Goal: Information Seeking & Learning: Find contact information

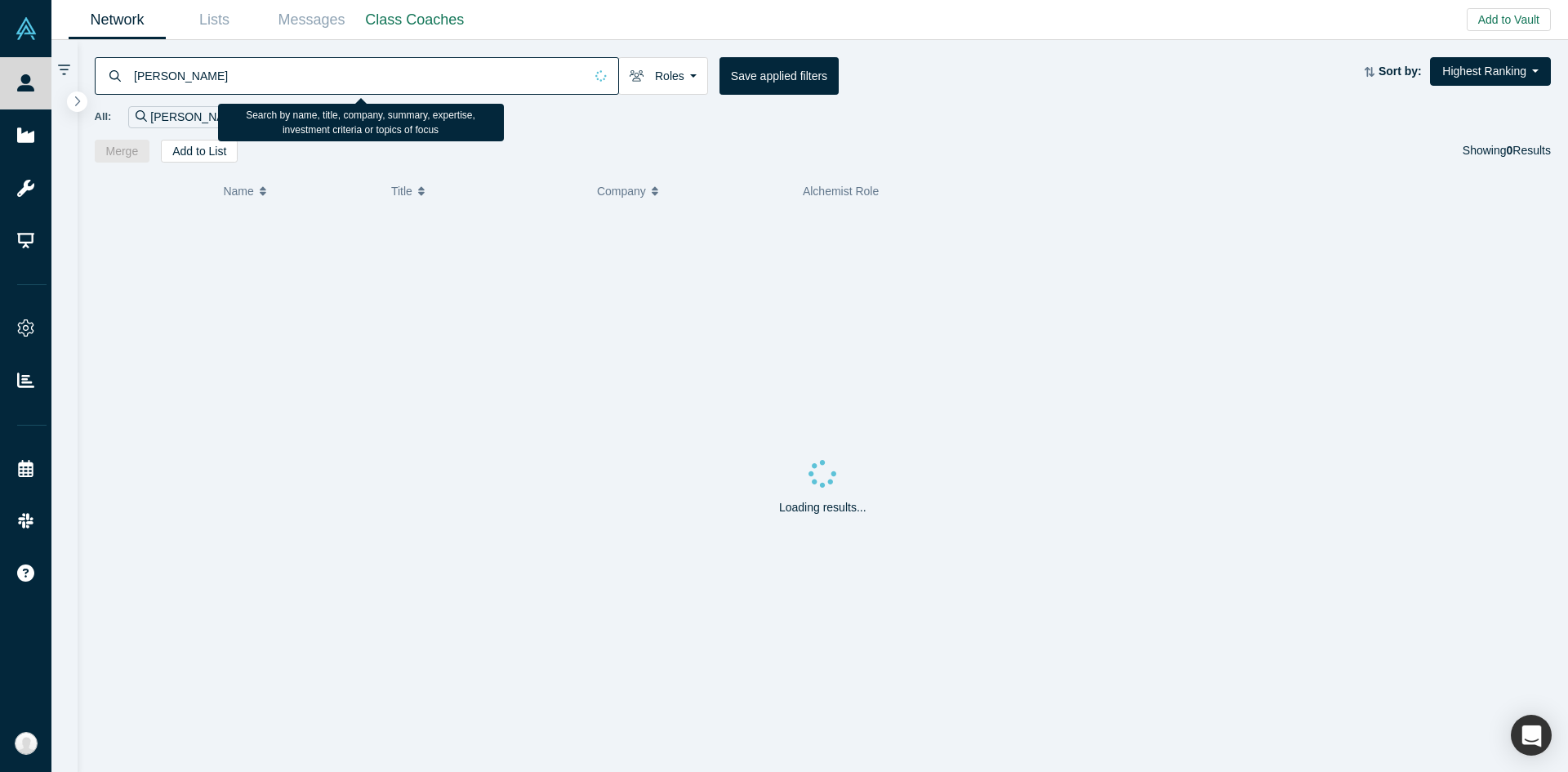
click at [508, 86] on input "[PERSON_NAME]" at bounding box center [358, 75] width 452 height 38
type input "[PERSON_NAME]"
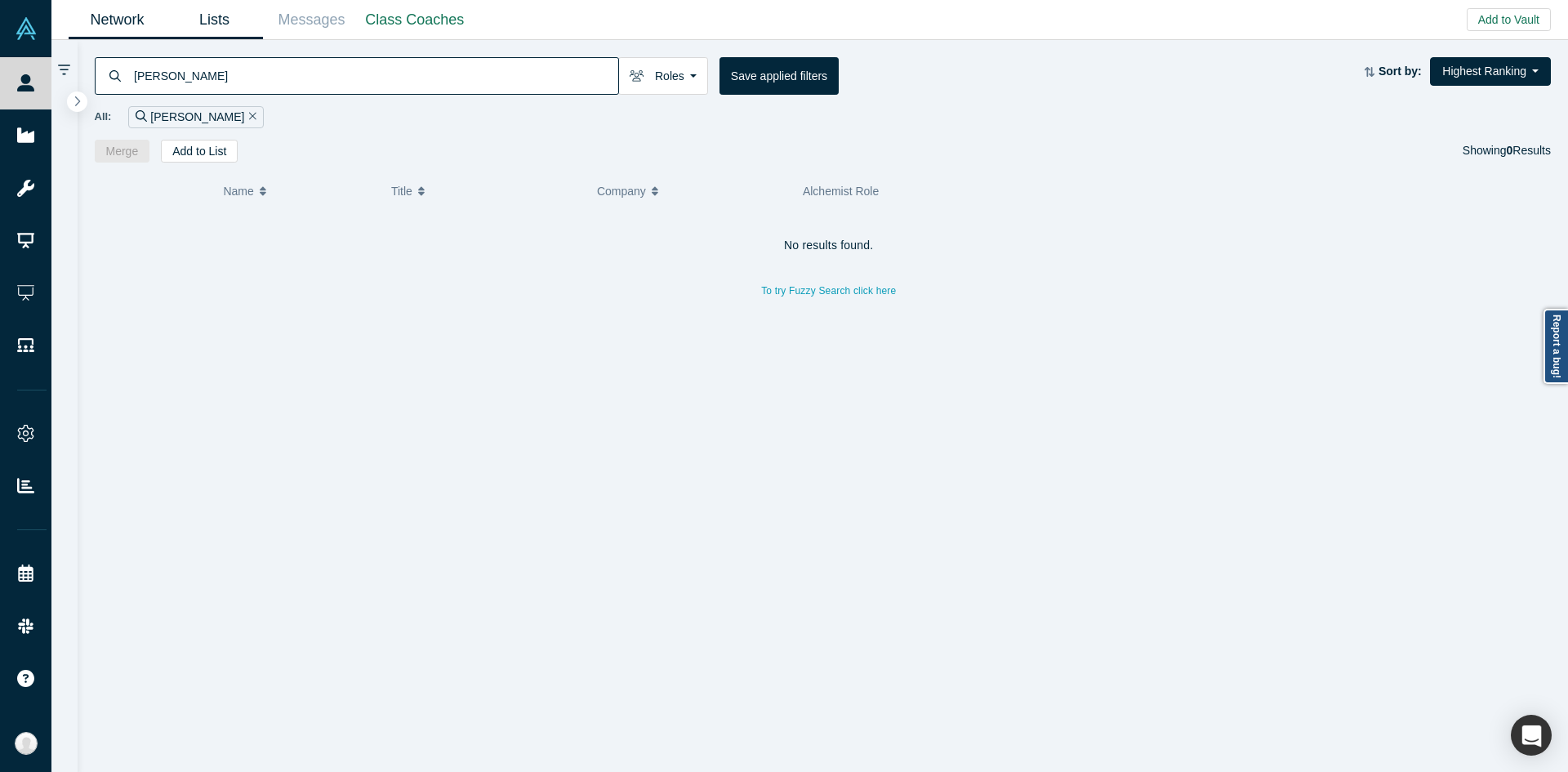
click at [210, 36] on link "Lists" at bounding box center [214, 20] width 97 height 38
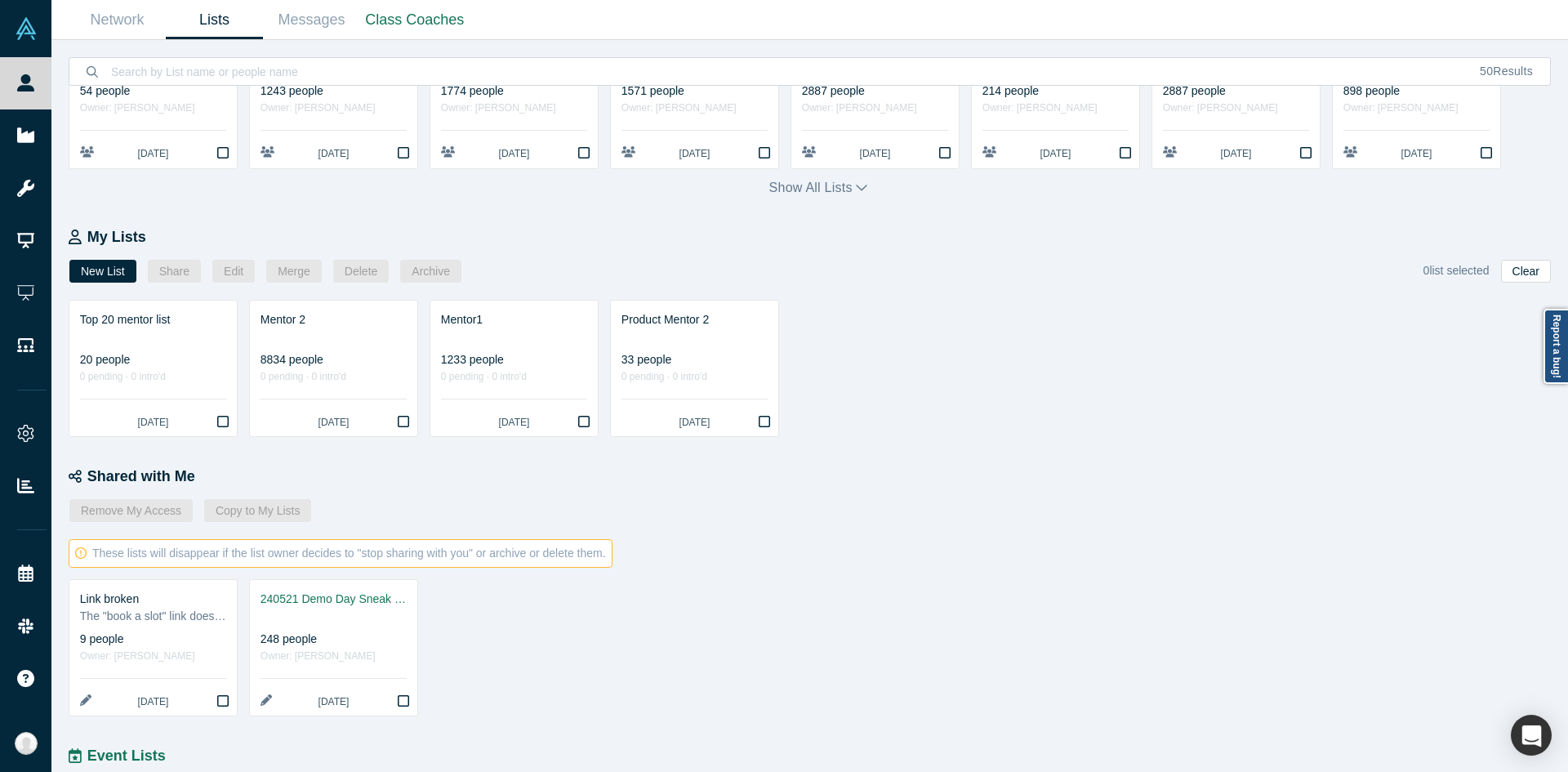
scroll to position [189, 0]
click at [402, 420] on icon "Bookmark" at bounding box center [403, 420] width 11 height 13
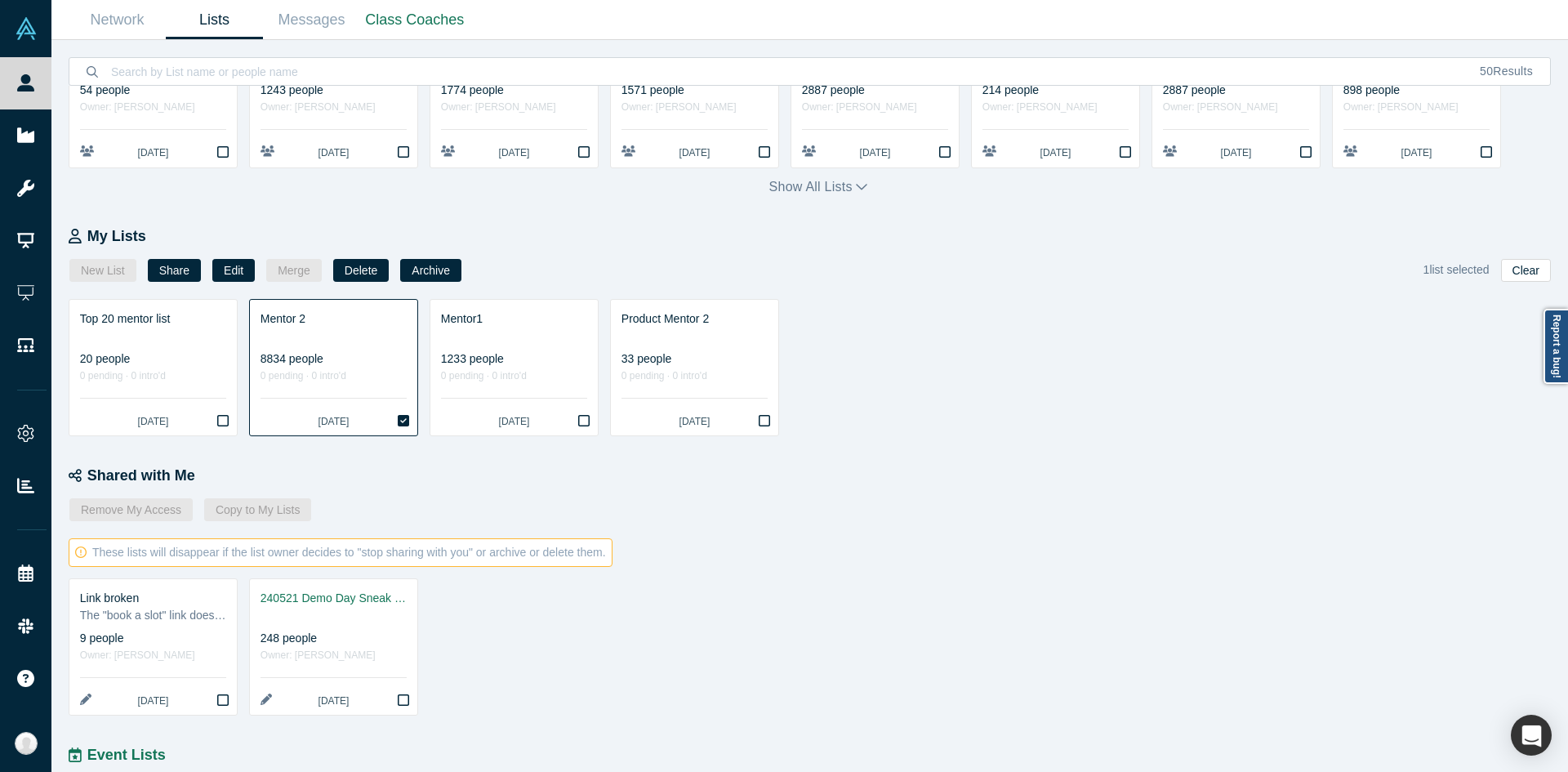
click at [319, 368] on div "8834 people" at bounding box center [333, 359] width 147 height 17
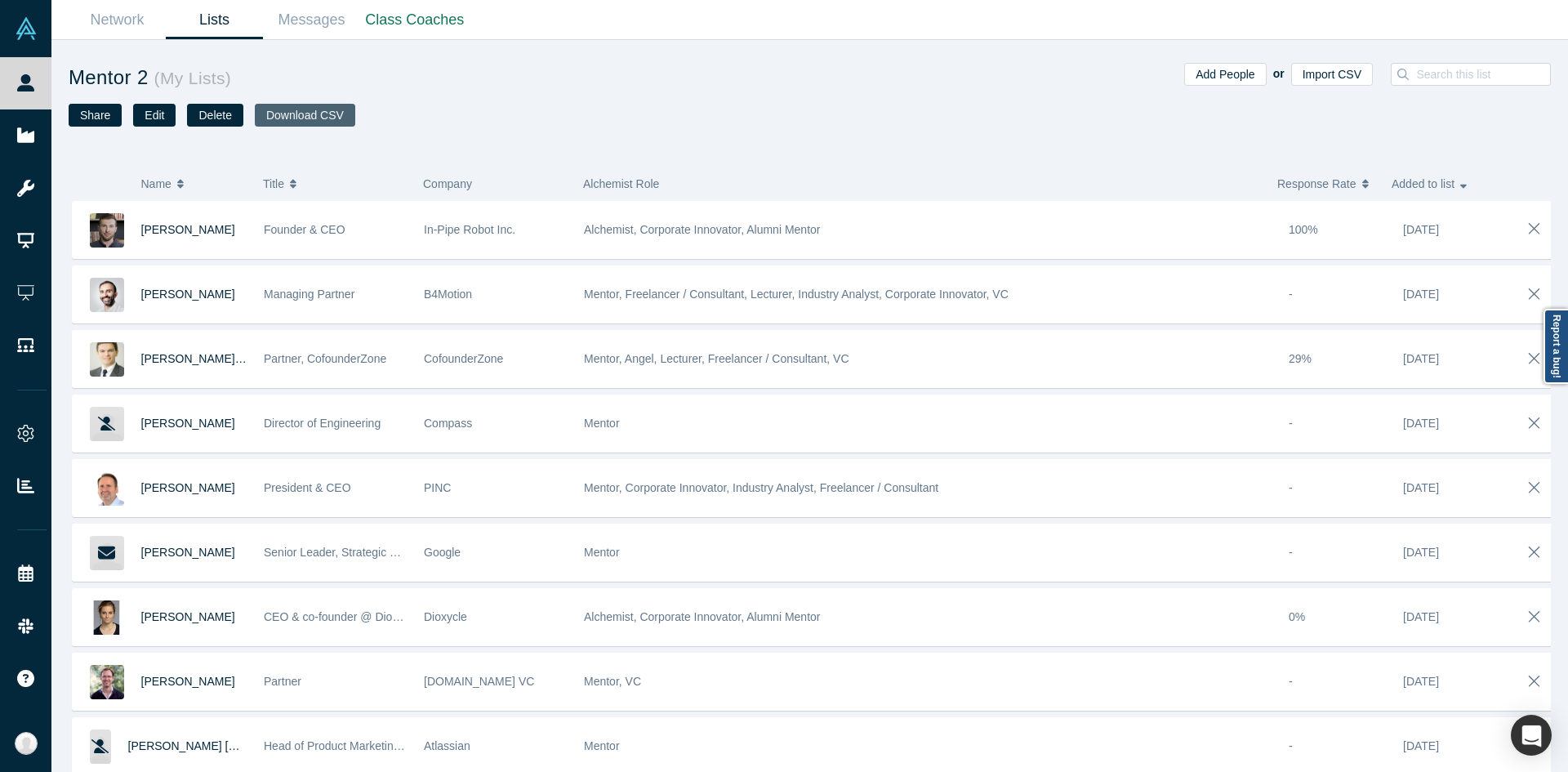
click at [300, 117] on button "Download CSV" at bounding box center [305, 115] width 101 height 23
drag, startPoint x: 203, startPoint y: 2, endPoint x: 212, endPoint y: 23, distance: 22.8
click at [212, 23] on link "Lists" at bounding box center [214, 20] width 97 height 38
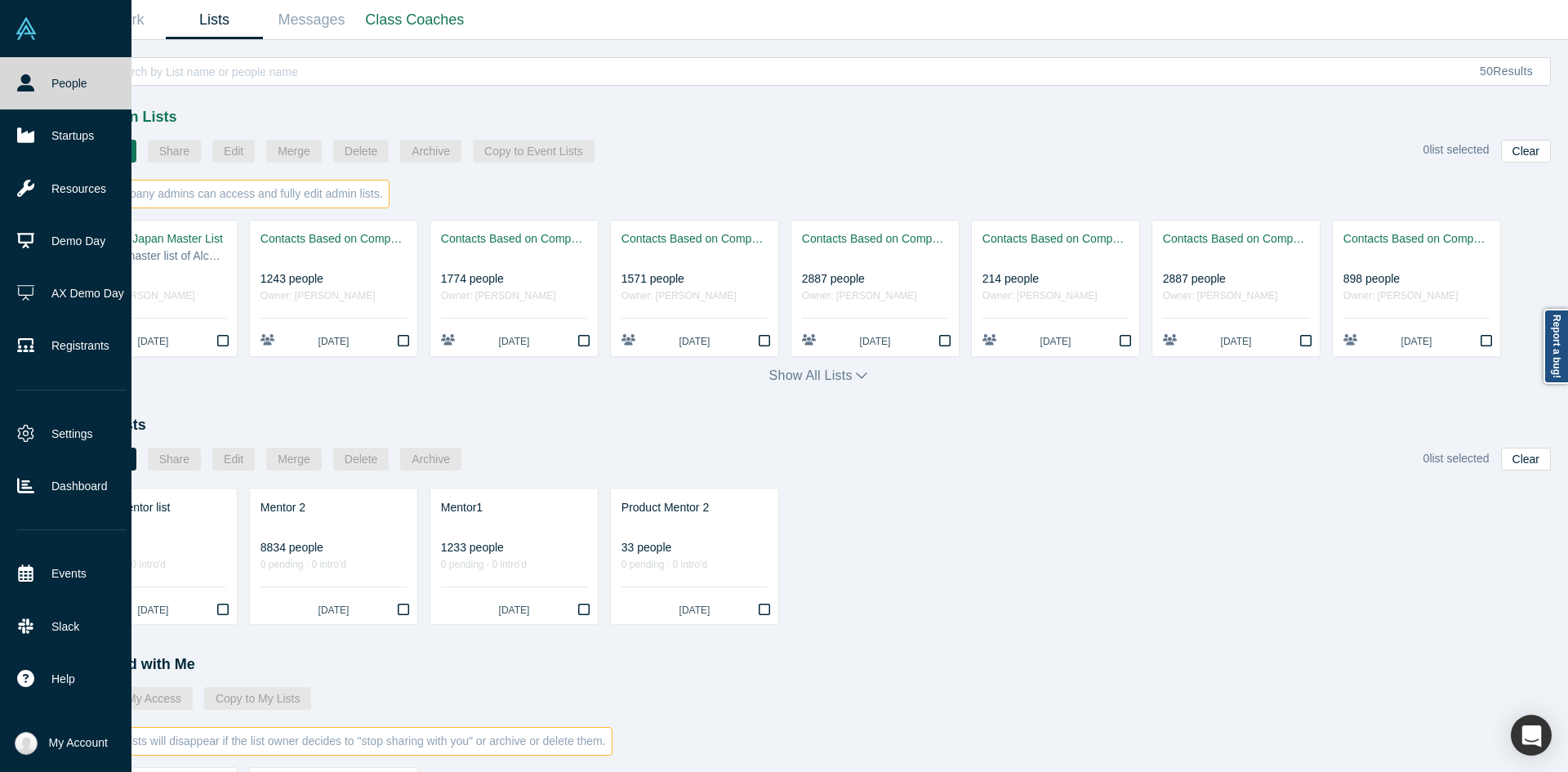
click at [37, 87] on link "People" at bounding box center [72, 83] width 144 height 52
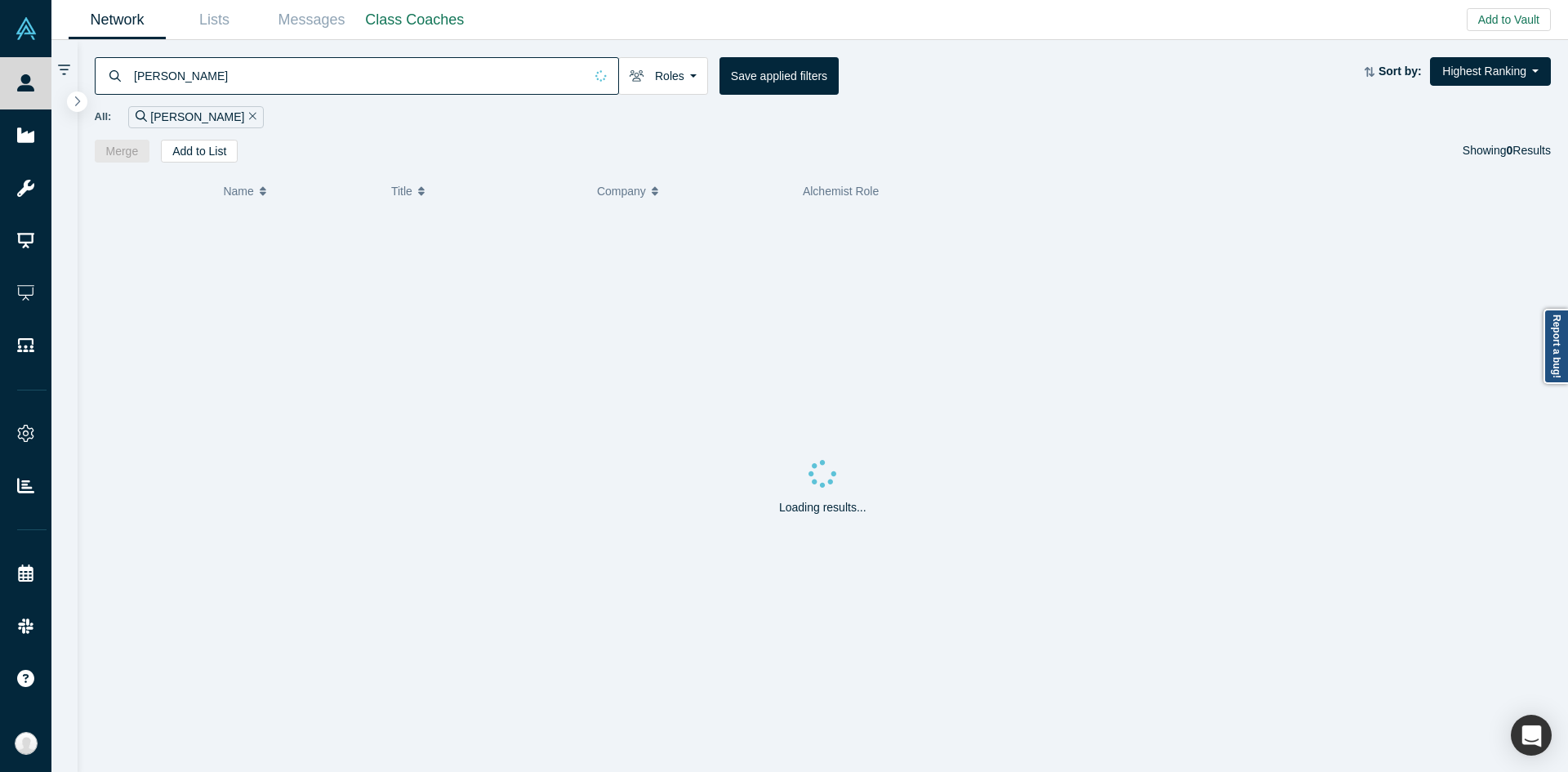
click at [1475, 119] on div "All: Eugene Krivosheyev" at bounding box center [823, 116] width 1457 height 22
click at [1473, 71] on button "Highest Ranking" at bounding box center [1490, 71] width 121 height 29
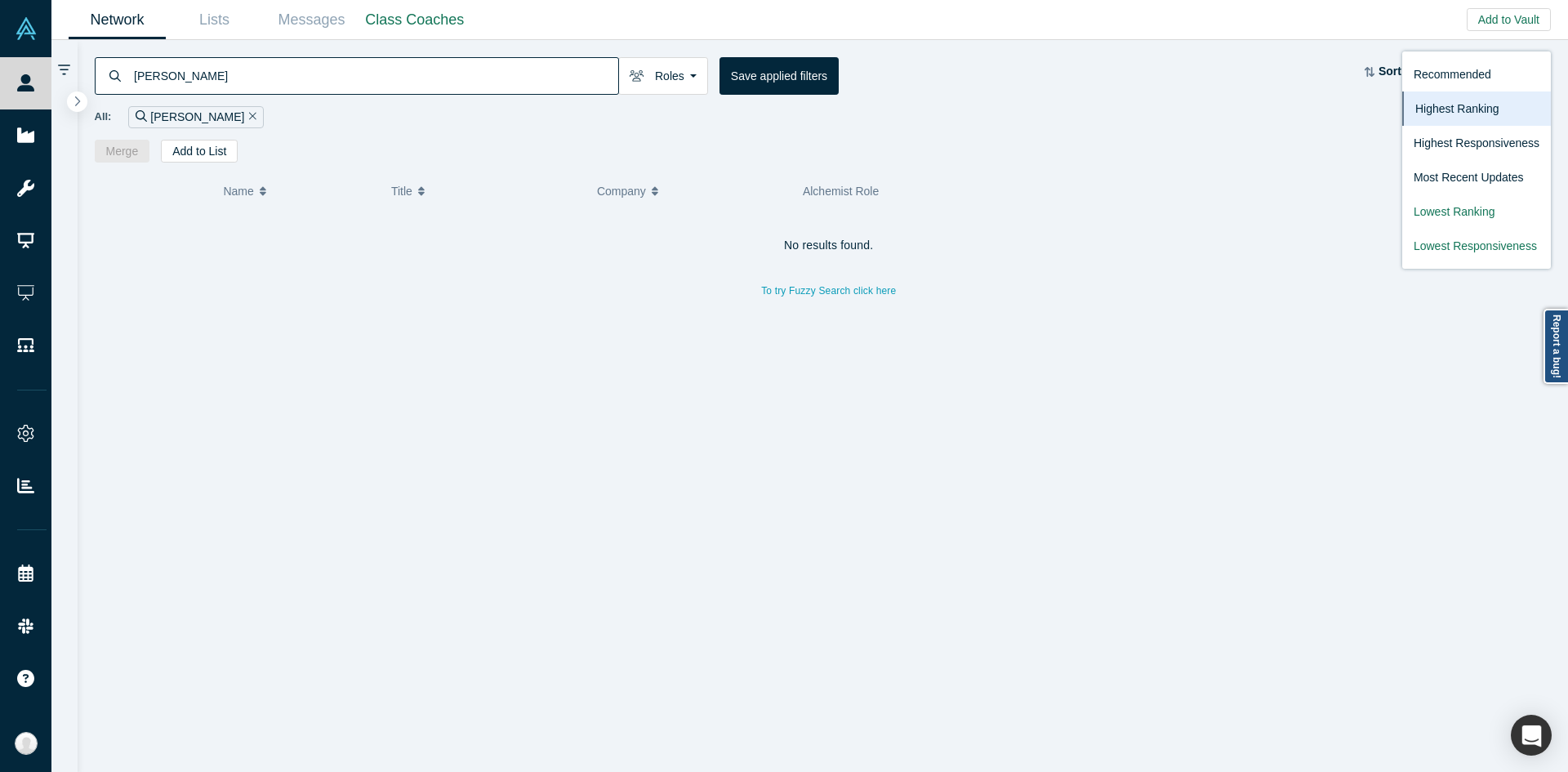
click at [257, 119] on icon "Remove Filter" at bounding box center [252, 116] width 7 height 7
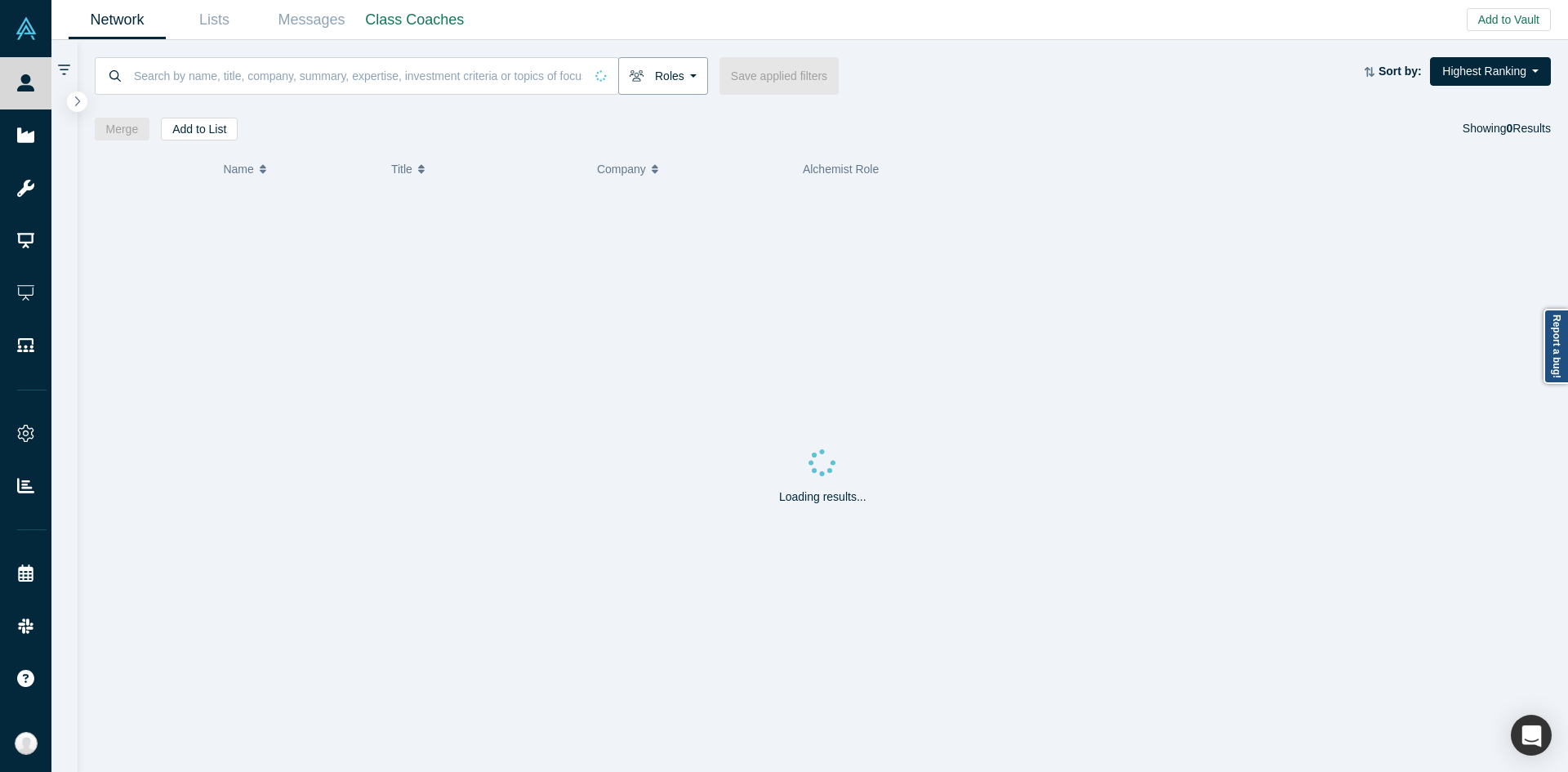
click at [685, 73] on button "Roles" at bounding box center [663, 75] width 90 height 37
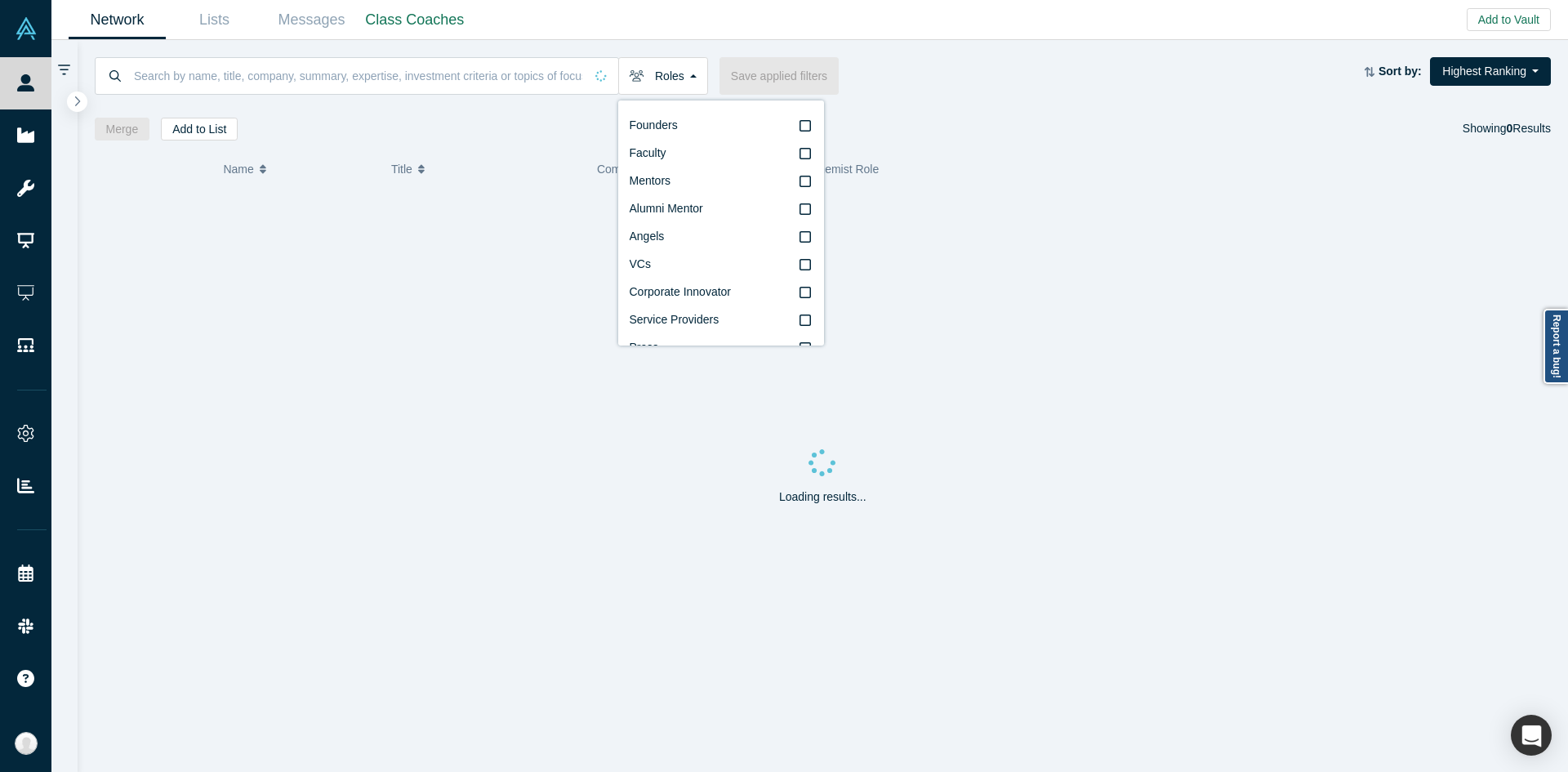
click at [529, 431] on div "Loading results..." at bounding box center [823, 481] width 1457 height 584
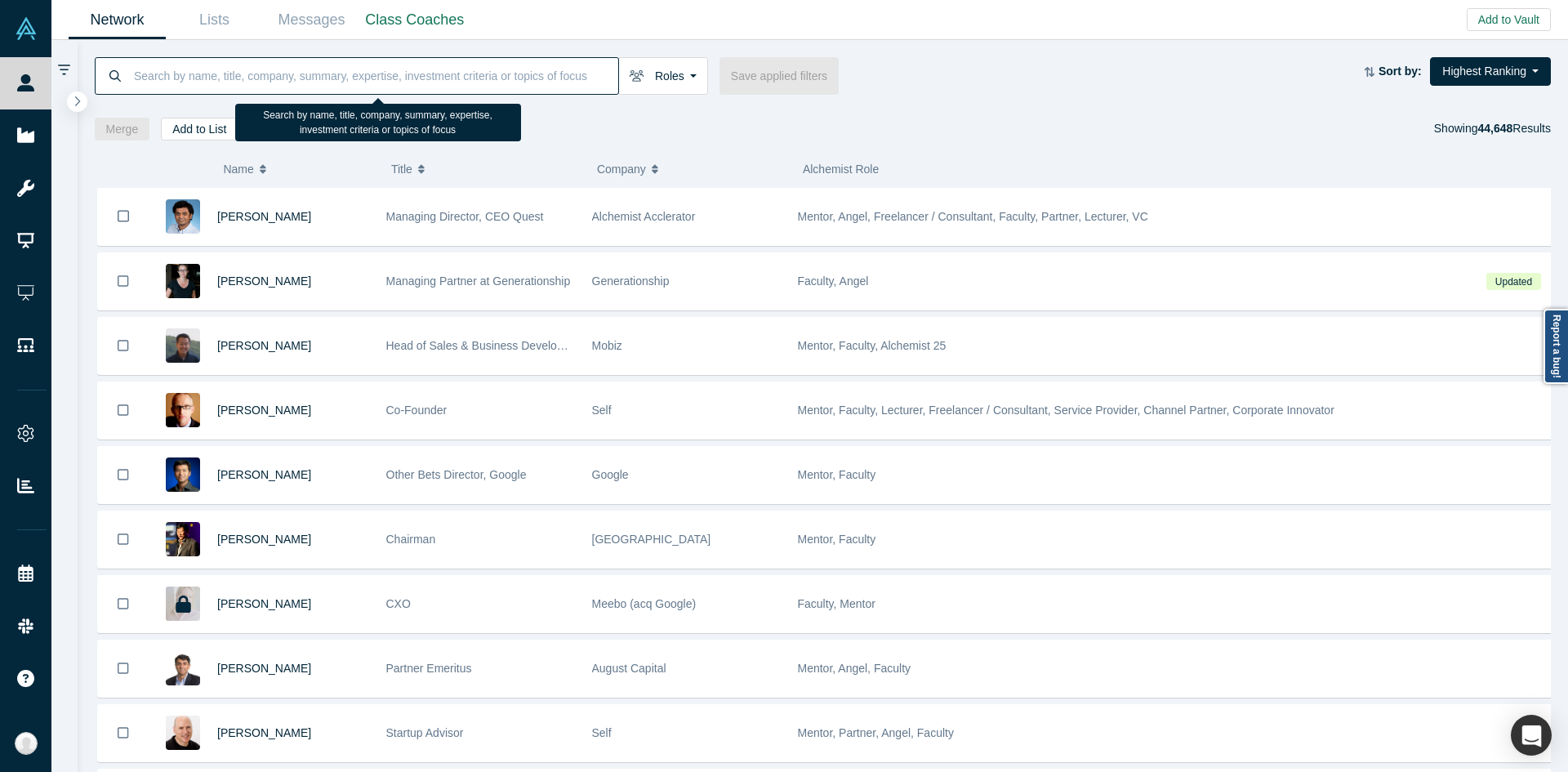
paste input "Viil Lid, PhD"
click at [550, 75] on input at bounding box center [376, 75] width 486 height 38
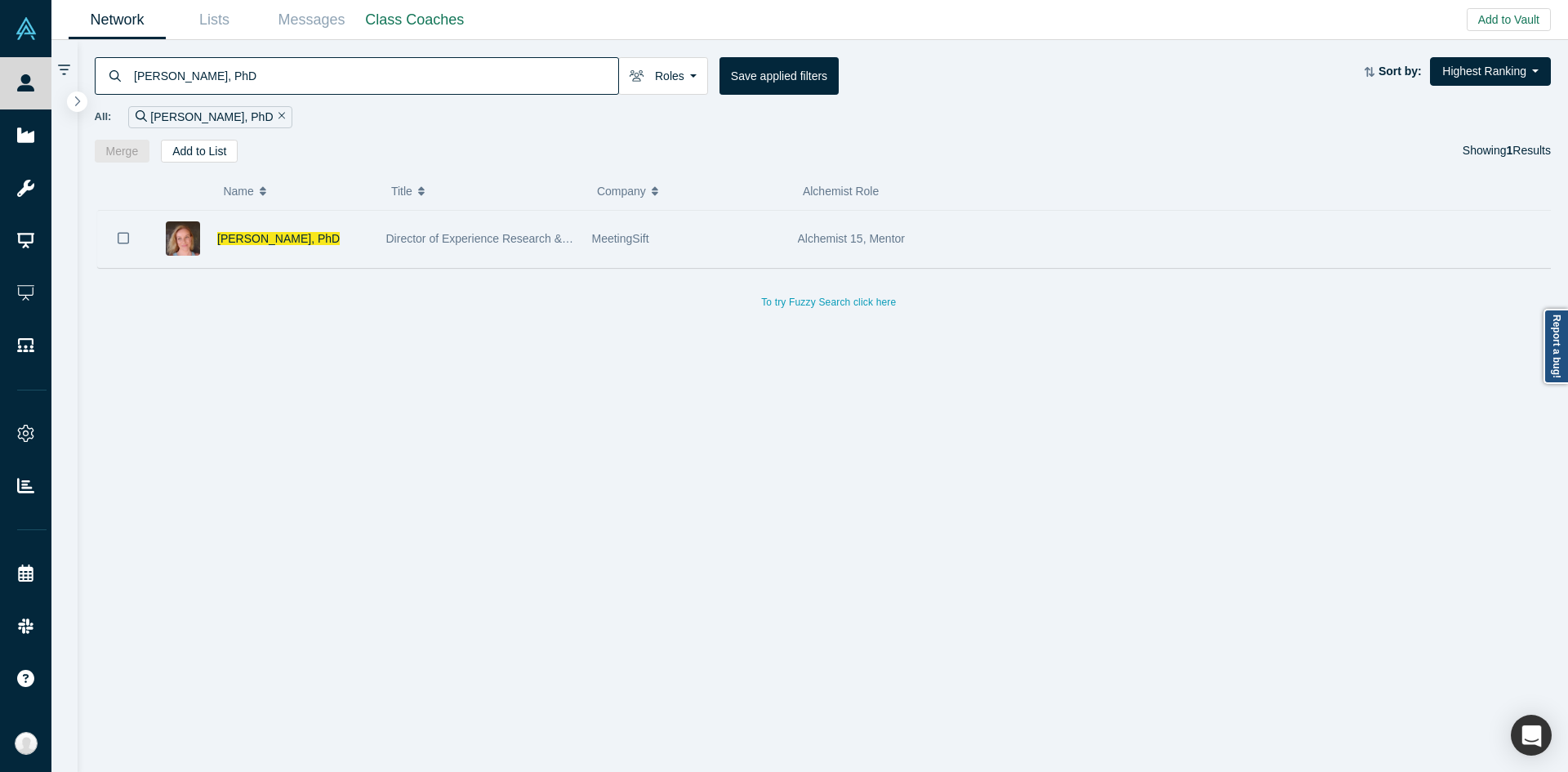
click at [370, 233] on div "Viil Lid, PhD" at bounding box center [263, 239] width 229 height 56
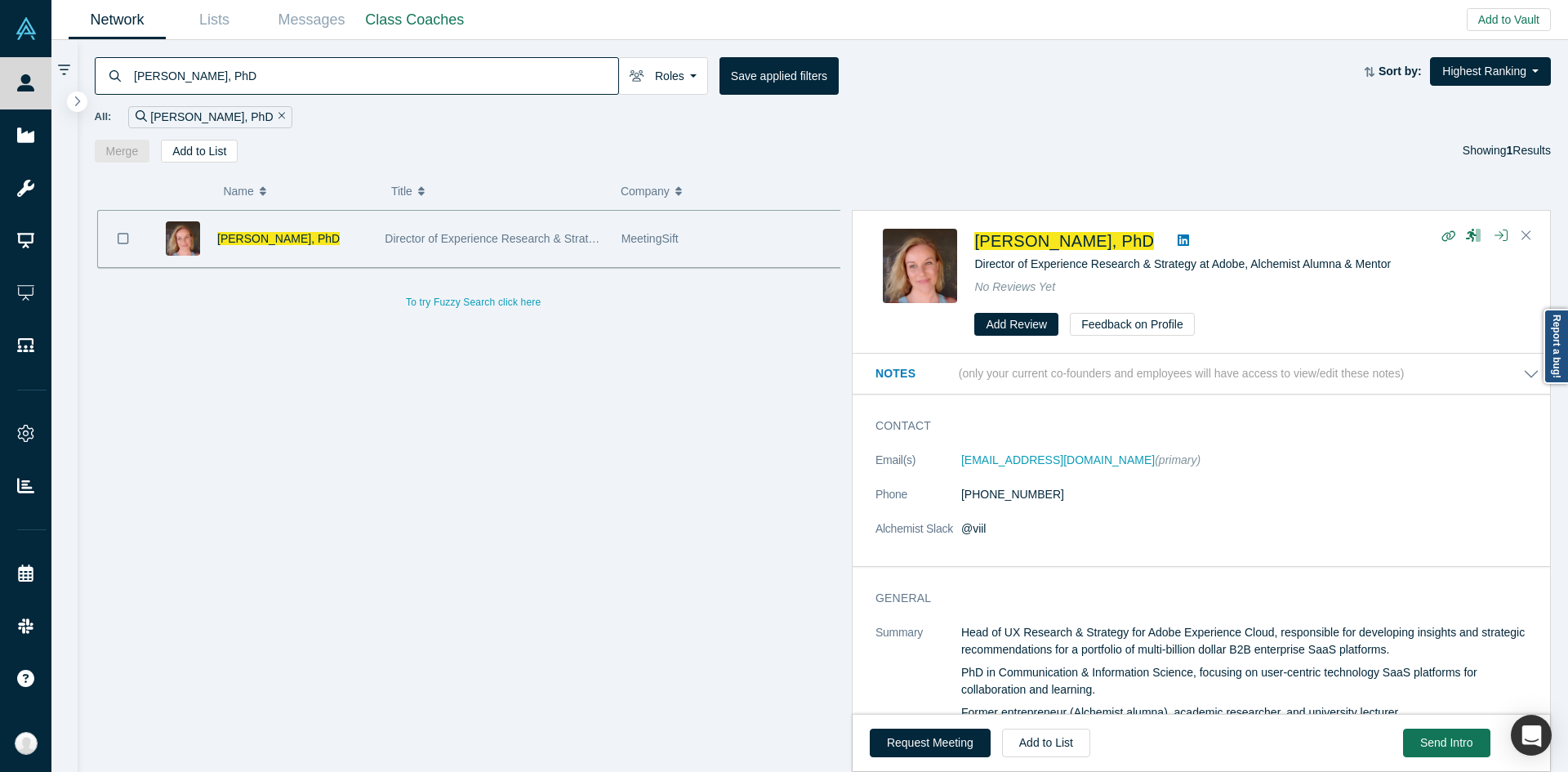
click at [1206, 486] on dd "(808) 366-3817" at bounding box center [1250, 494] width 578 height 17
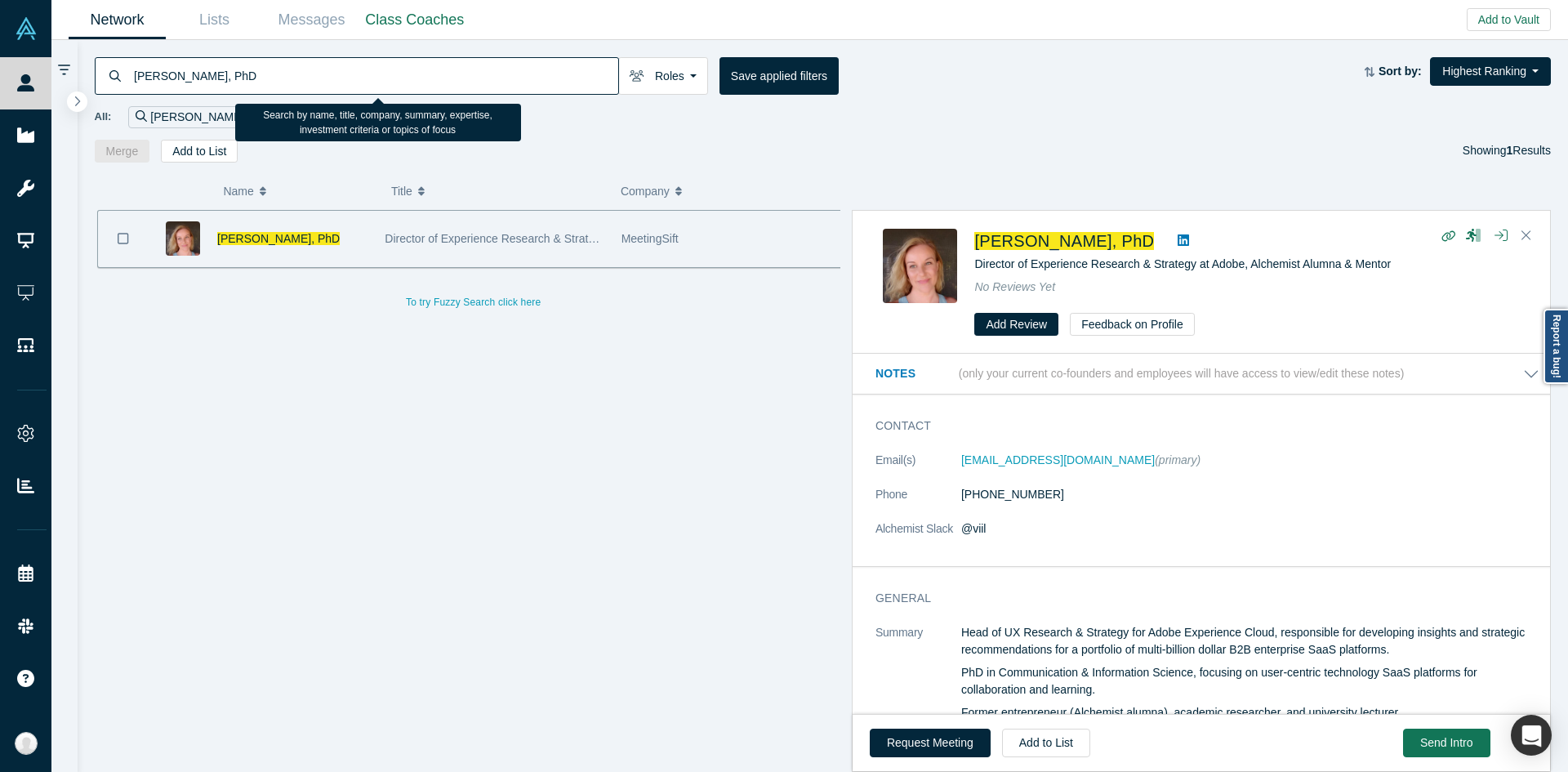
click at [576, 74] on input "Viil Lid, PhD" at bounding box center [376, 75] width 486 height 38
paste input "Nikita Yuriev"
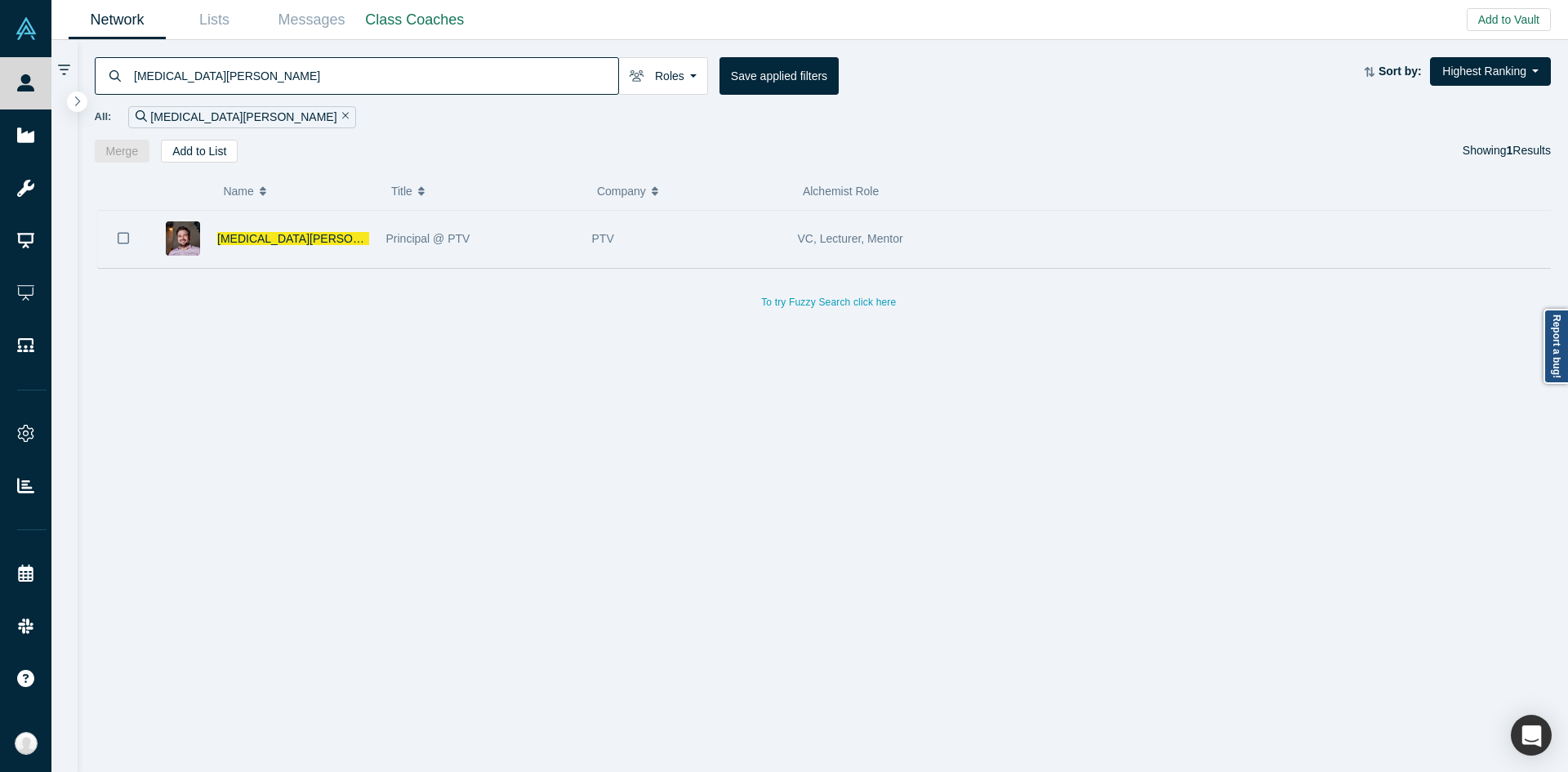
click at [738, 228] on div "PTV" at bounding box center [687, 239] width 189 height 56
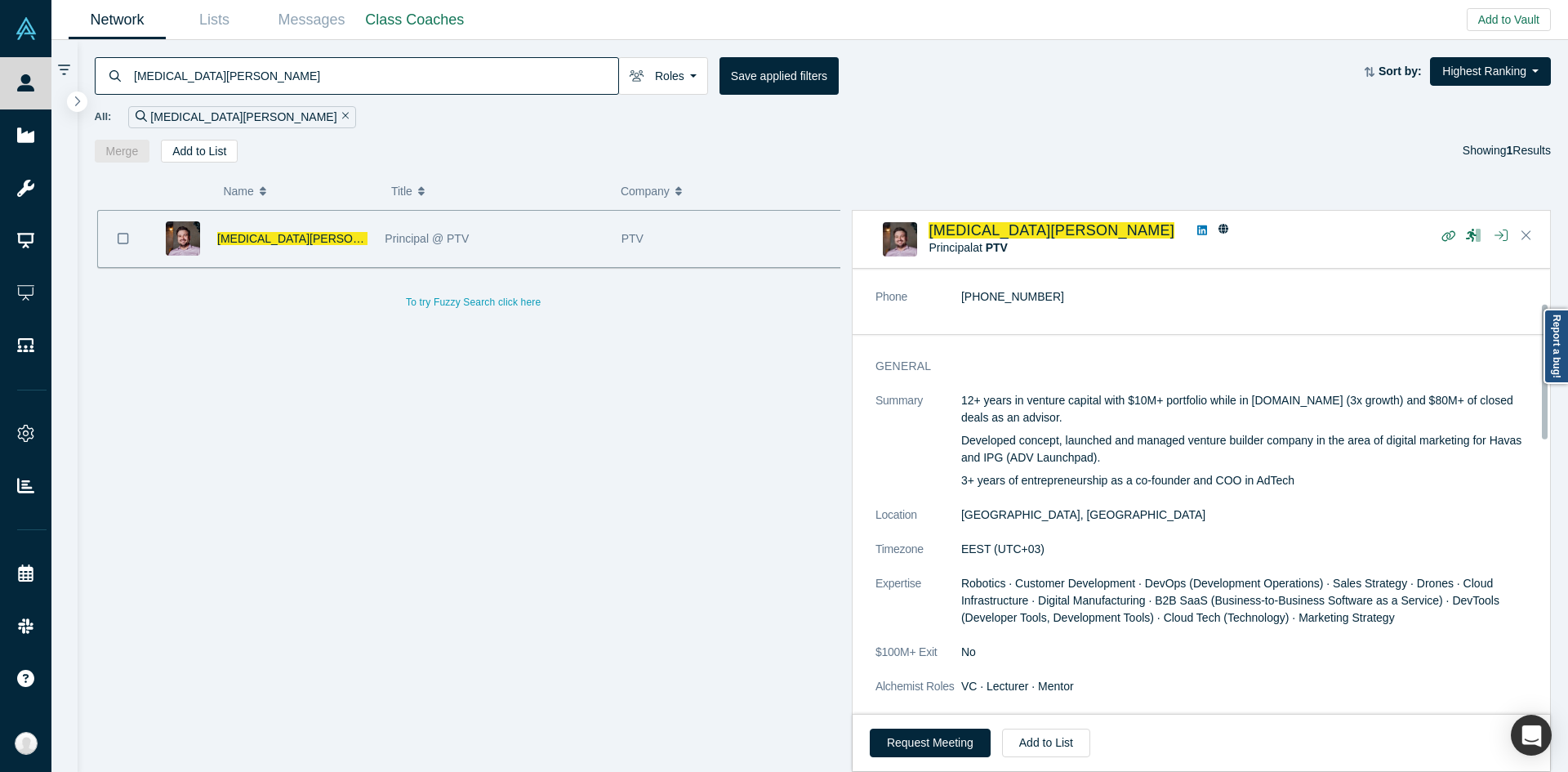
scroll to position [114, 0]
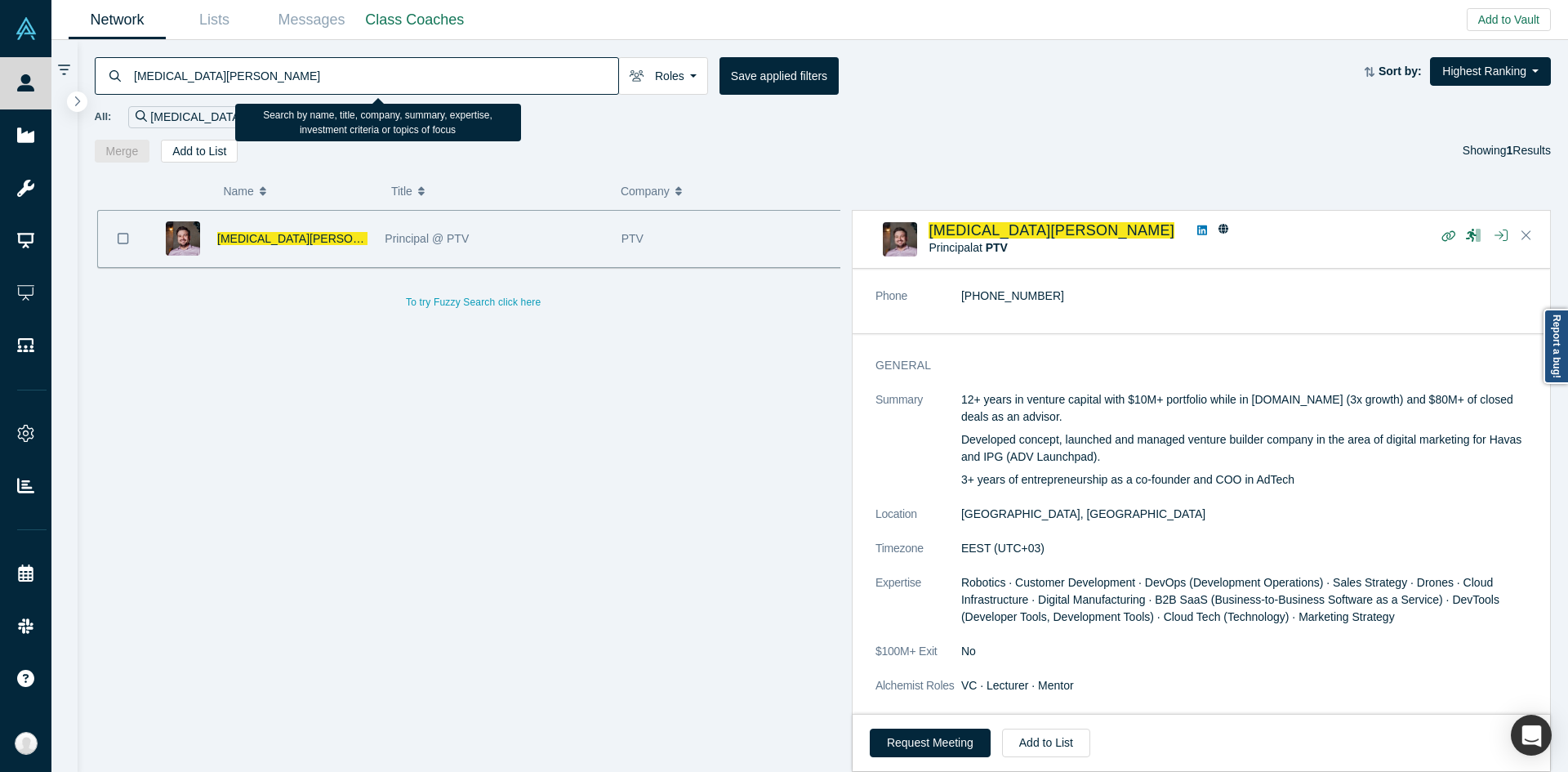
click at [591, 90] on input "Nikita Yuriev" at bounding box center [376, 75] width 486 height 38
paste input "Kyle Kramer"
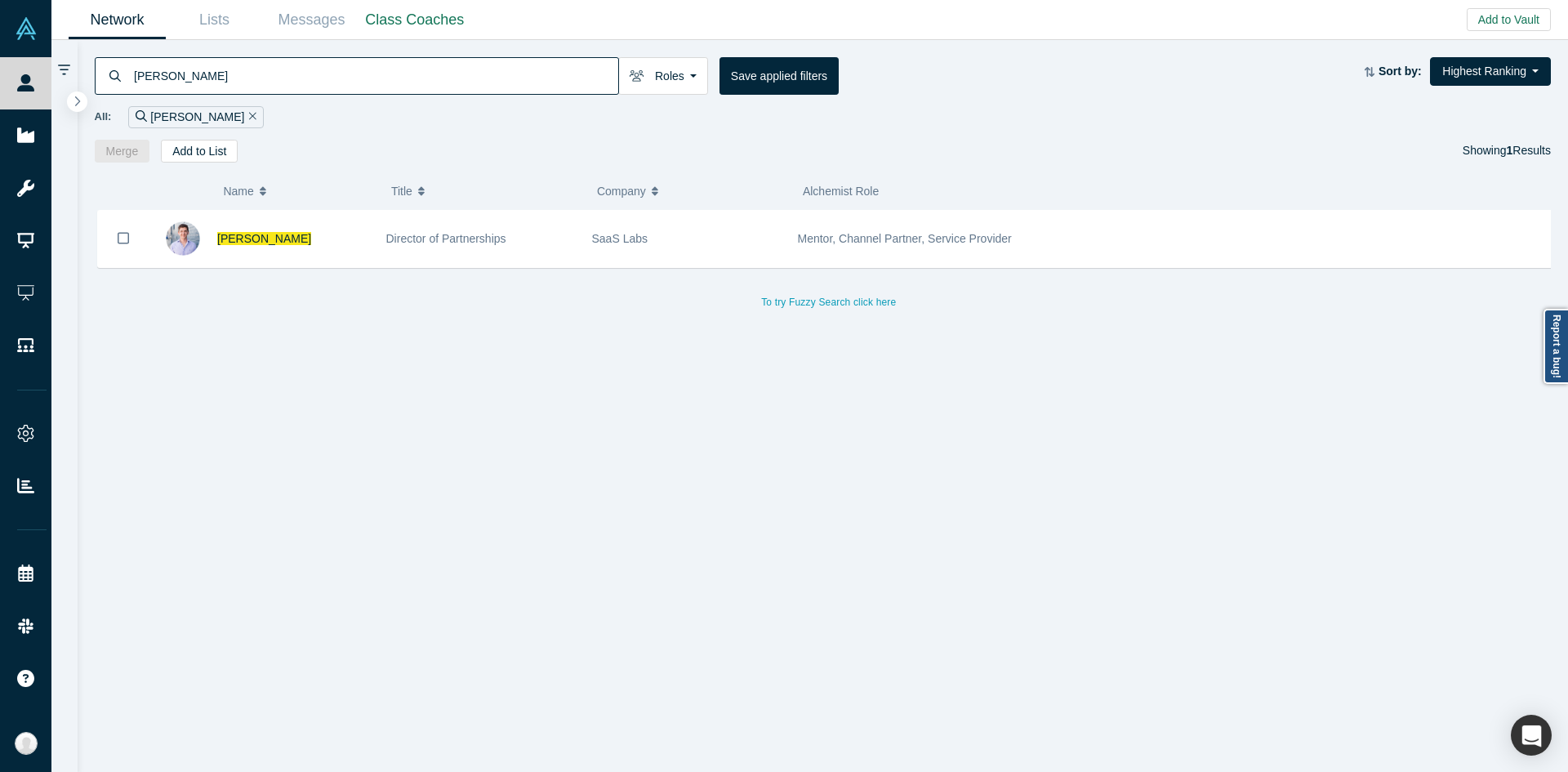
click at [692, 274] on div "To try Fuzzy Search click here" at bounding box center [829, 293] width 1469 height 38
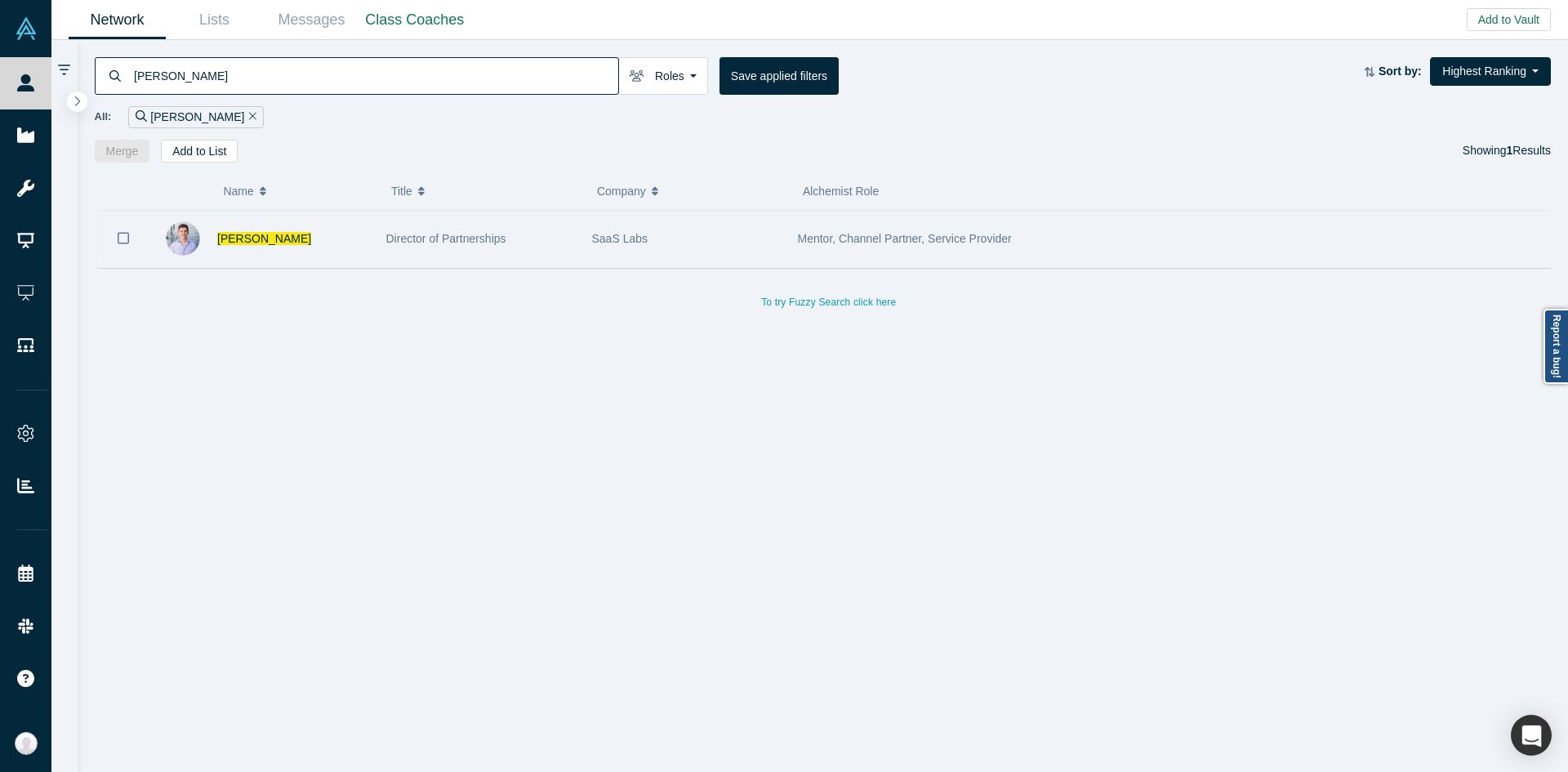
click at [696, 247] on div "SaaS Labs" at bounding box center [687, 239] width 189 height 56
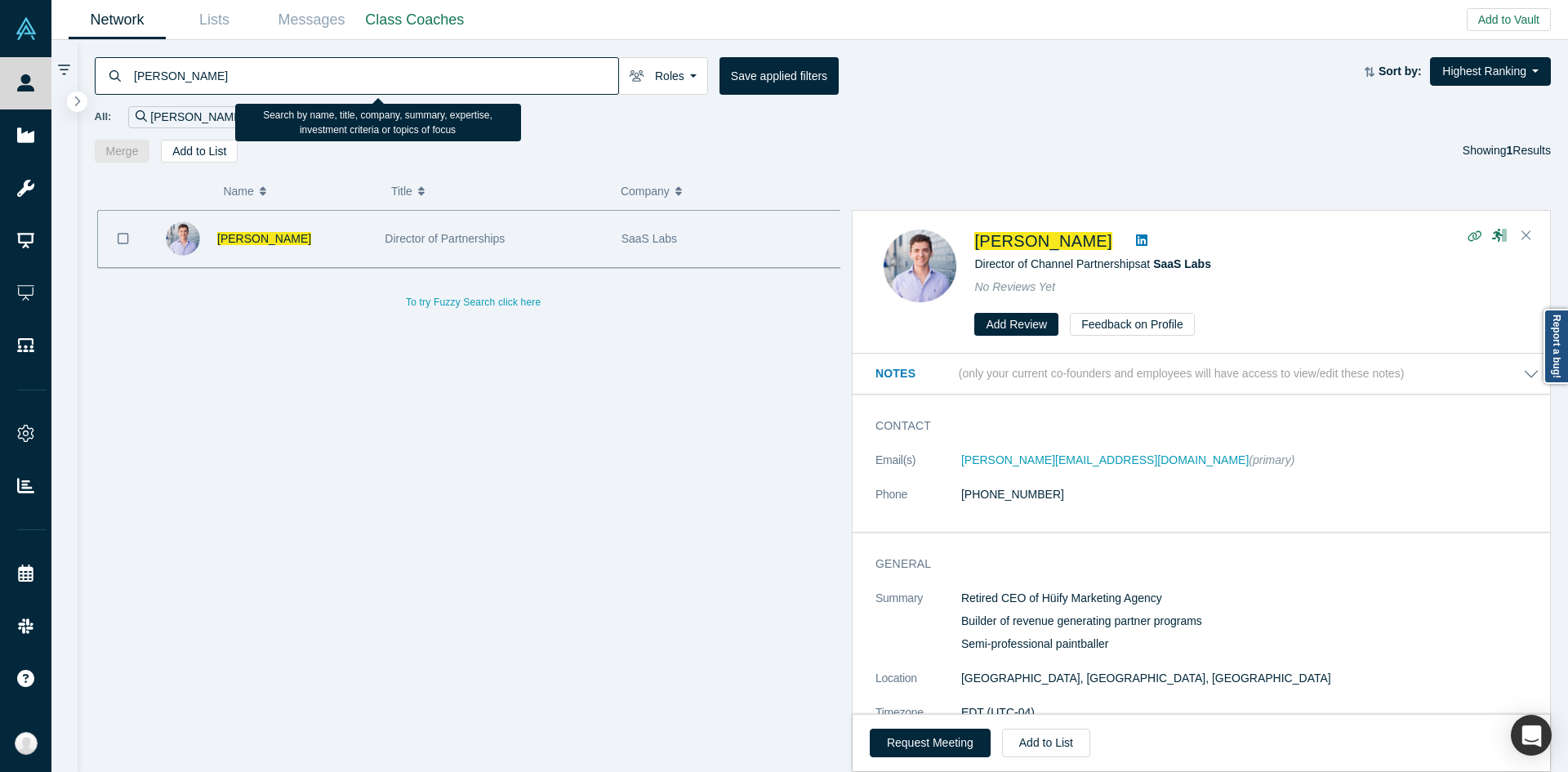
click at [491, 77] on input "Kyle Kramer" at bounding box center [376, 75] width 486 height 38
paste input "Christopher Gillespie"
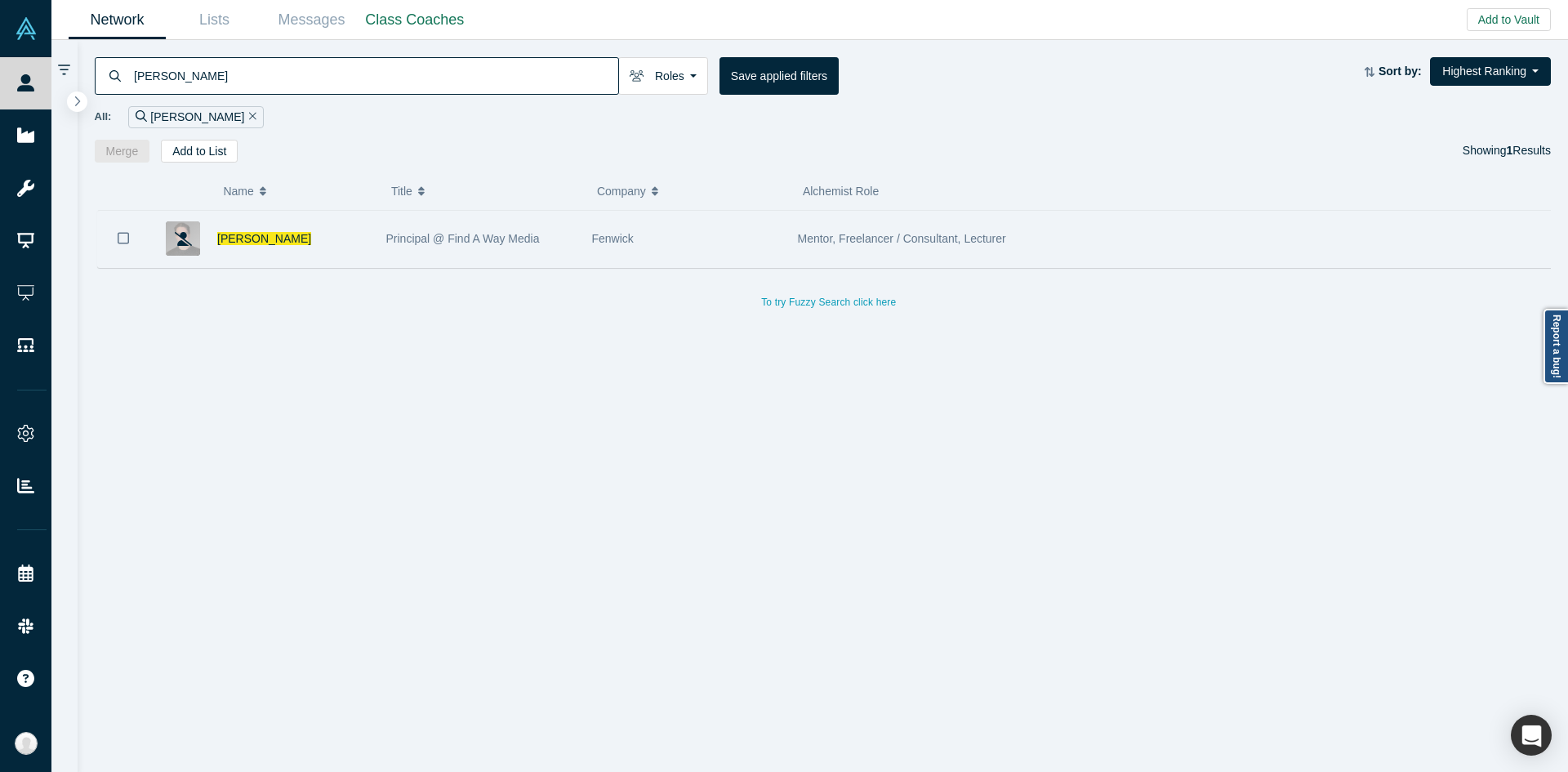
click at [450, 228] on div "Principal @ Find A Way Media" at bounding box center [480, 239] width 189 height 56
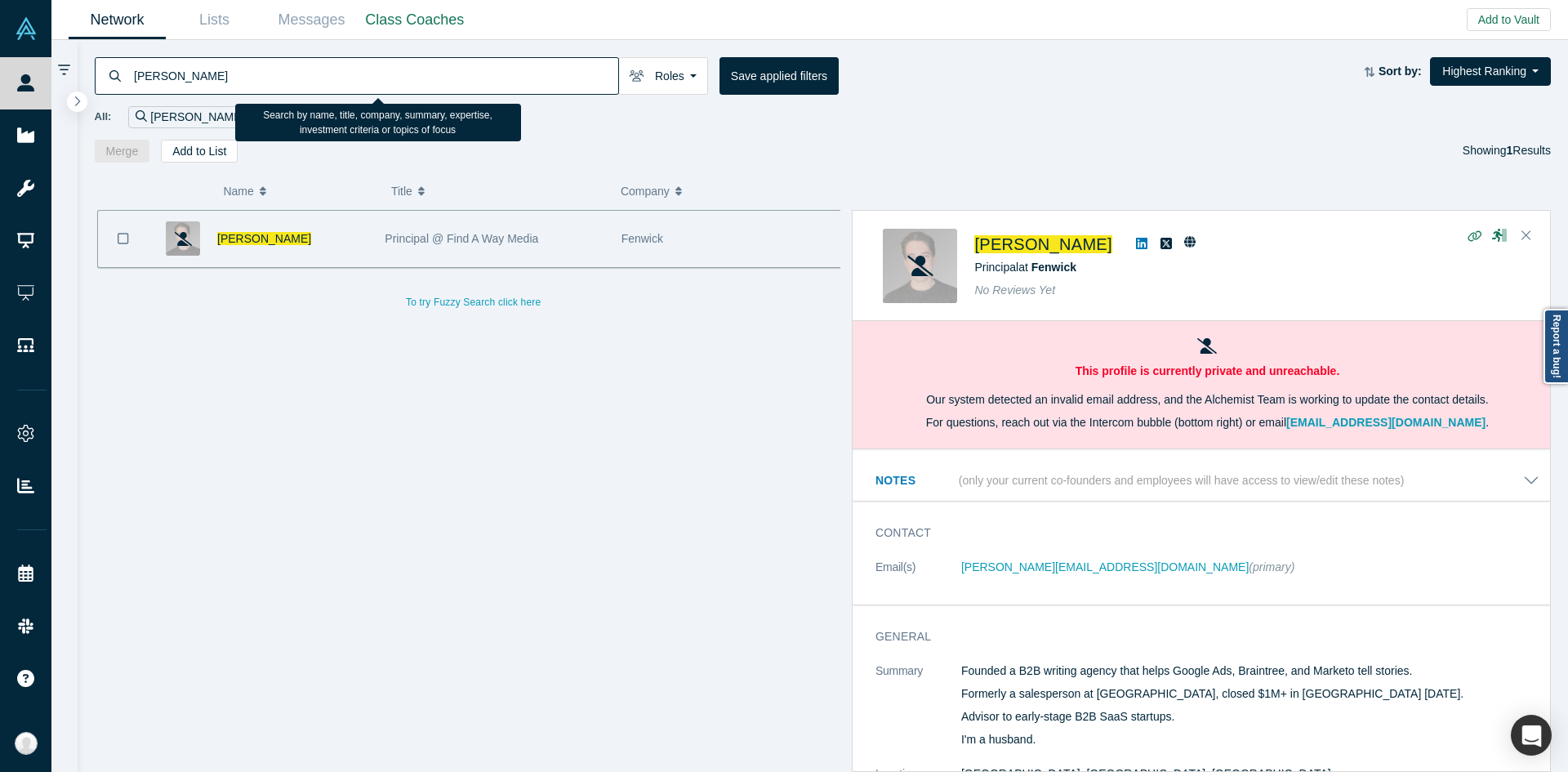
click at [548, 68] on input "Christopher Gillespie" at bounding box center [376, 75] width 486 height 38
paste input "Dan Sirk"
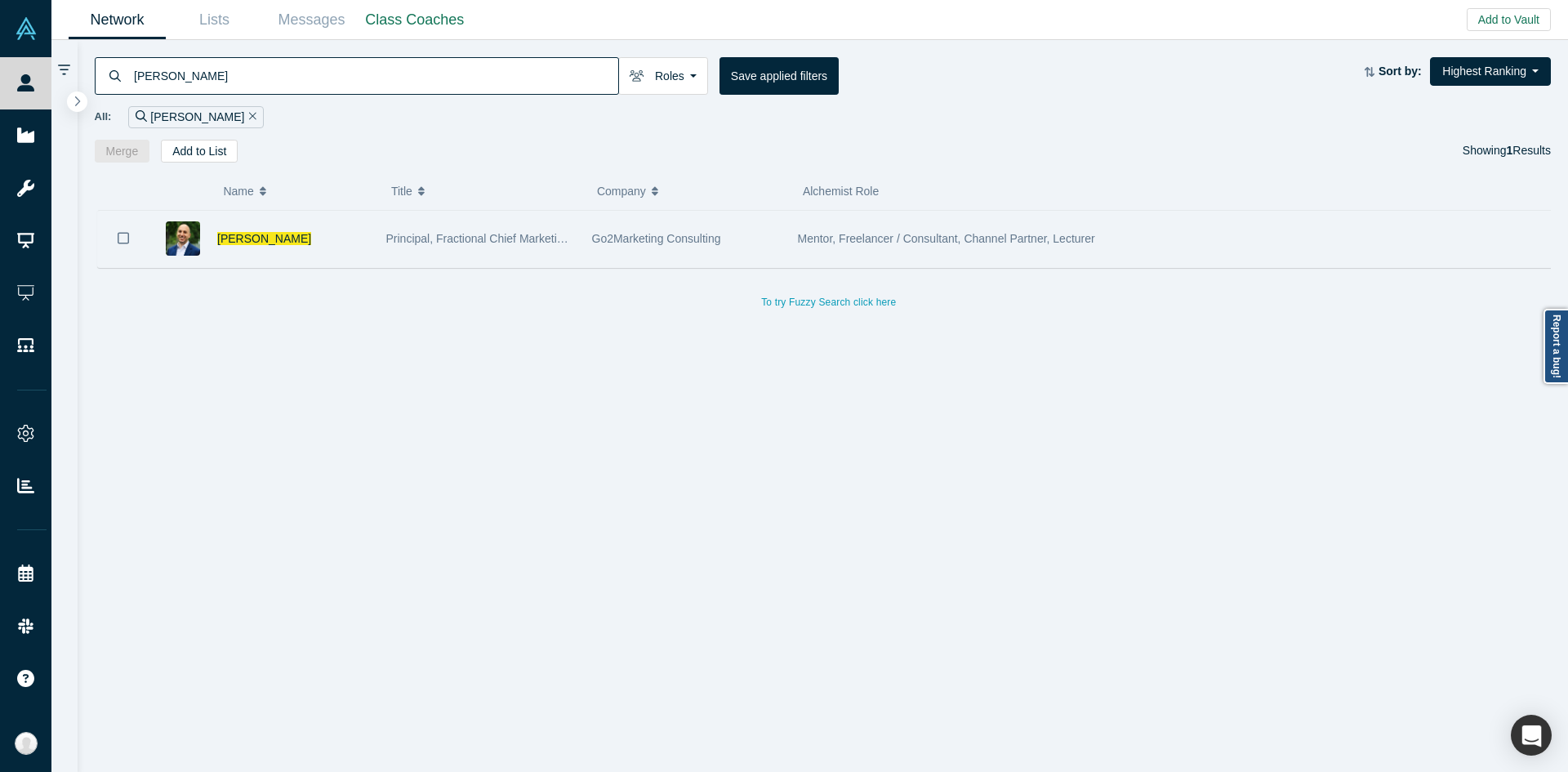
click at [1069, 247] on div "Mentor, Freelancer / Consultant, Channel Partner, Lecturer" at bounding box center [1129, 239] width 663 height 56
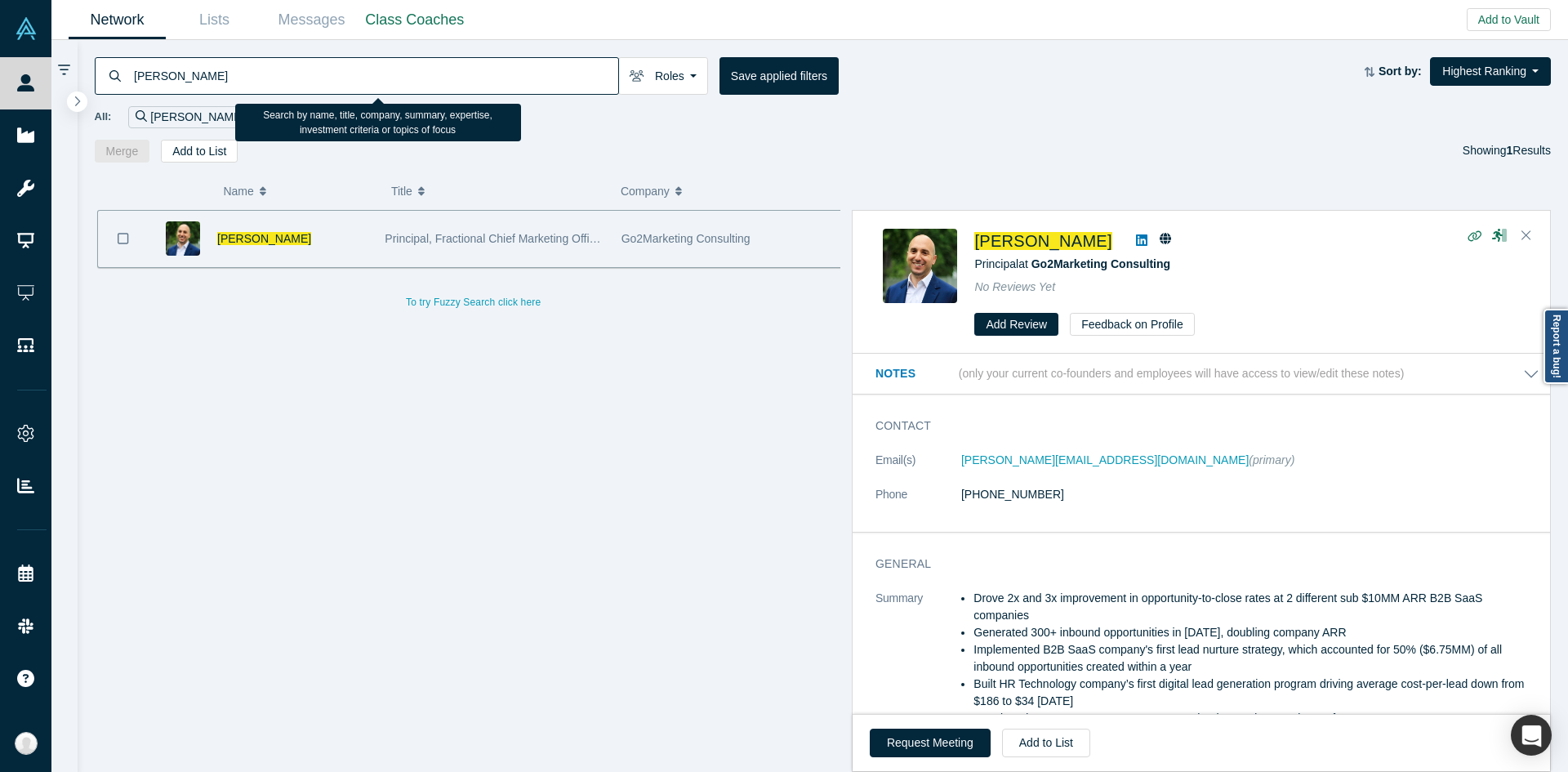
click at [531, 64] on input "Dan Sirk" at bounding box center [376, 75] width 486 height 38
paste input "Anders Hakfelt"
type input "Anders Hakfelt"
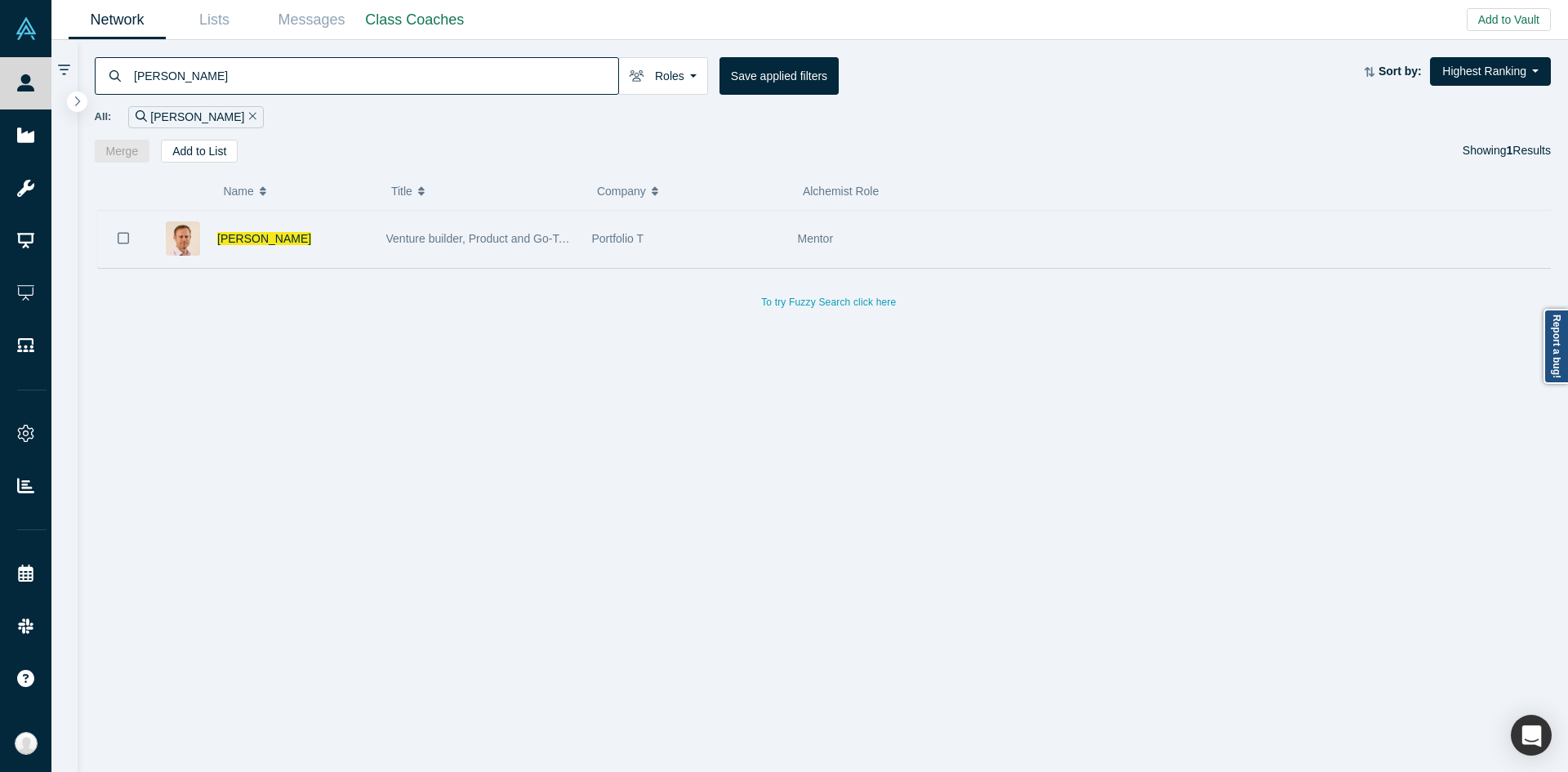
click at [932, 220] on div "Mentor" at bounding box center [1129, 239] width 663 height 56
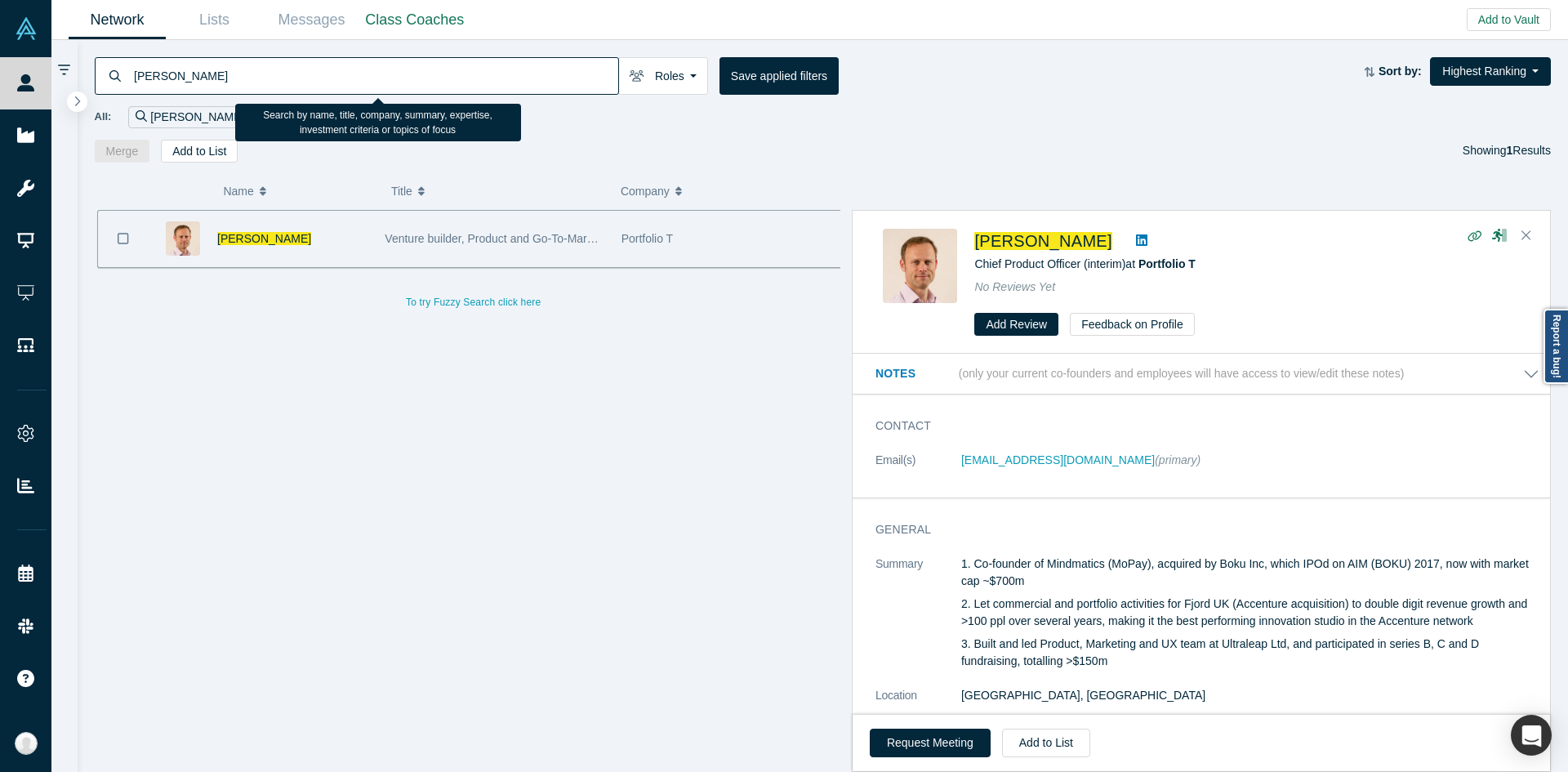
click at [585, 71] on input "Anders Hakfelt" at bounding box center [376, 75] width 486 height 38
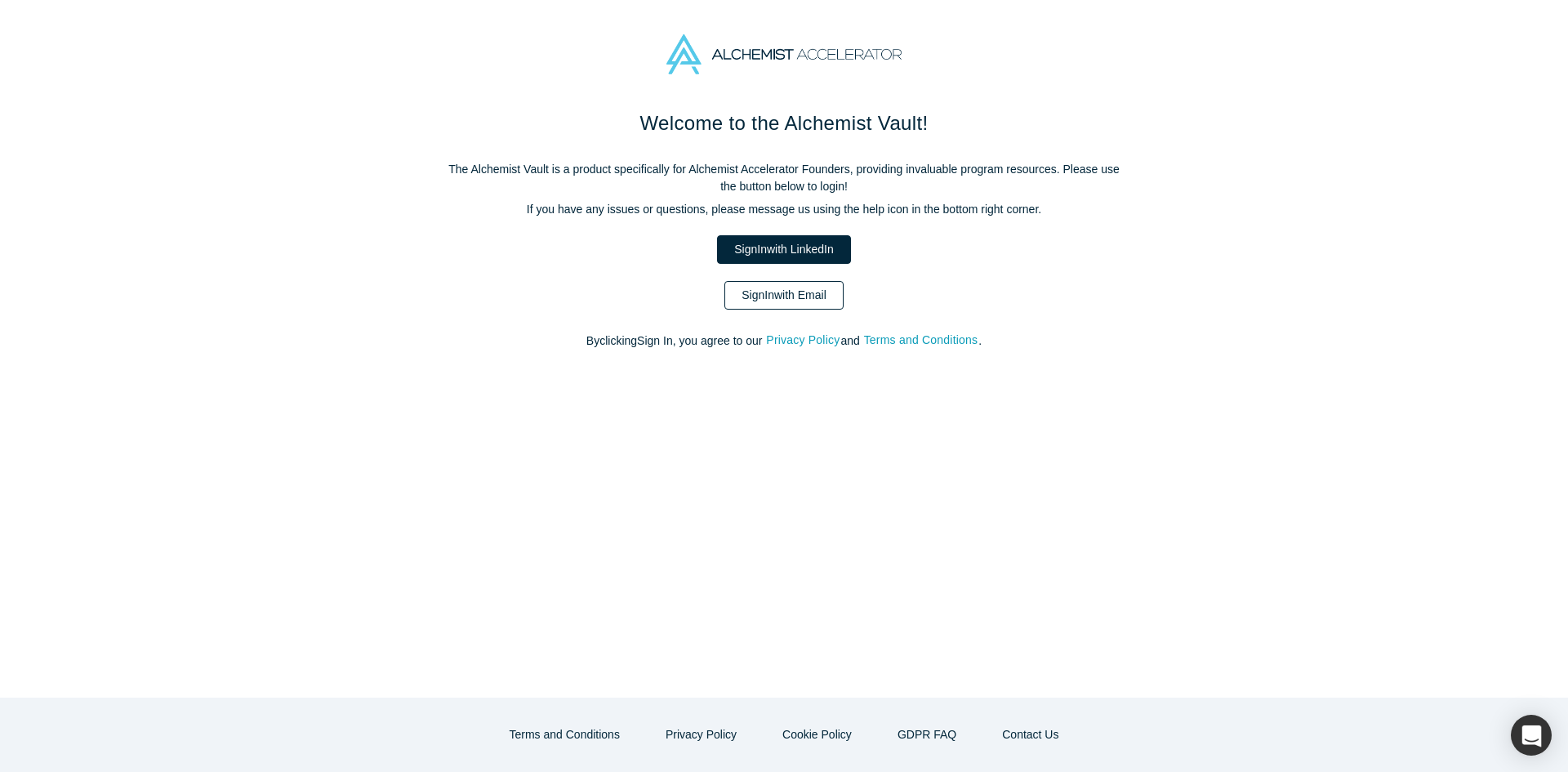
click at [762, 297] on link "Sign In with Email" at bounding box center [783, 295] width 119 height 29
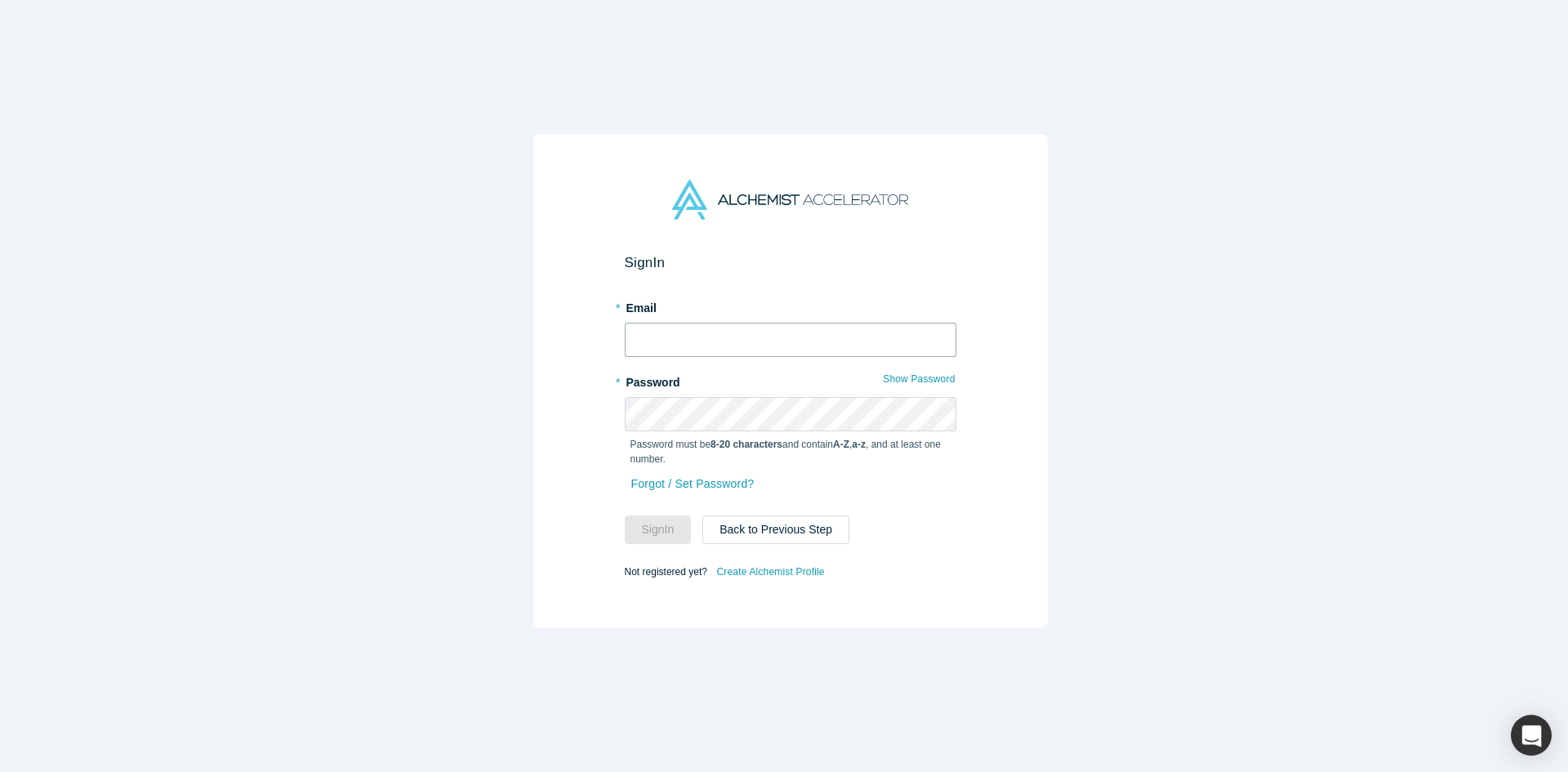
type input "anna@alchemistaccelerator.com"
click at [672, 515] on button "Sign In" at bounding box center [657, 529] width 67 height 29
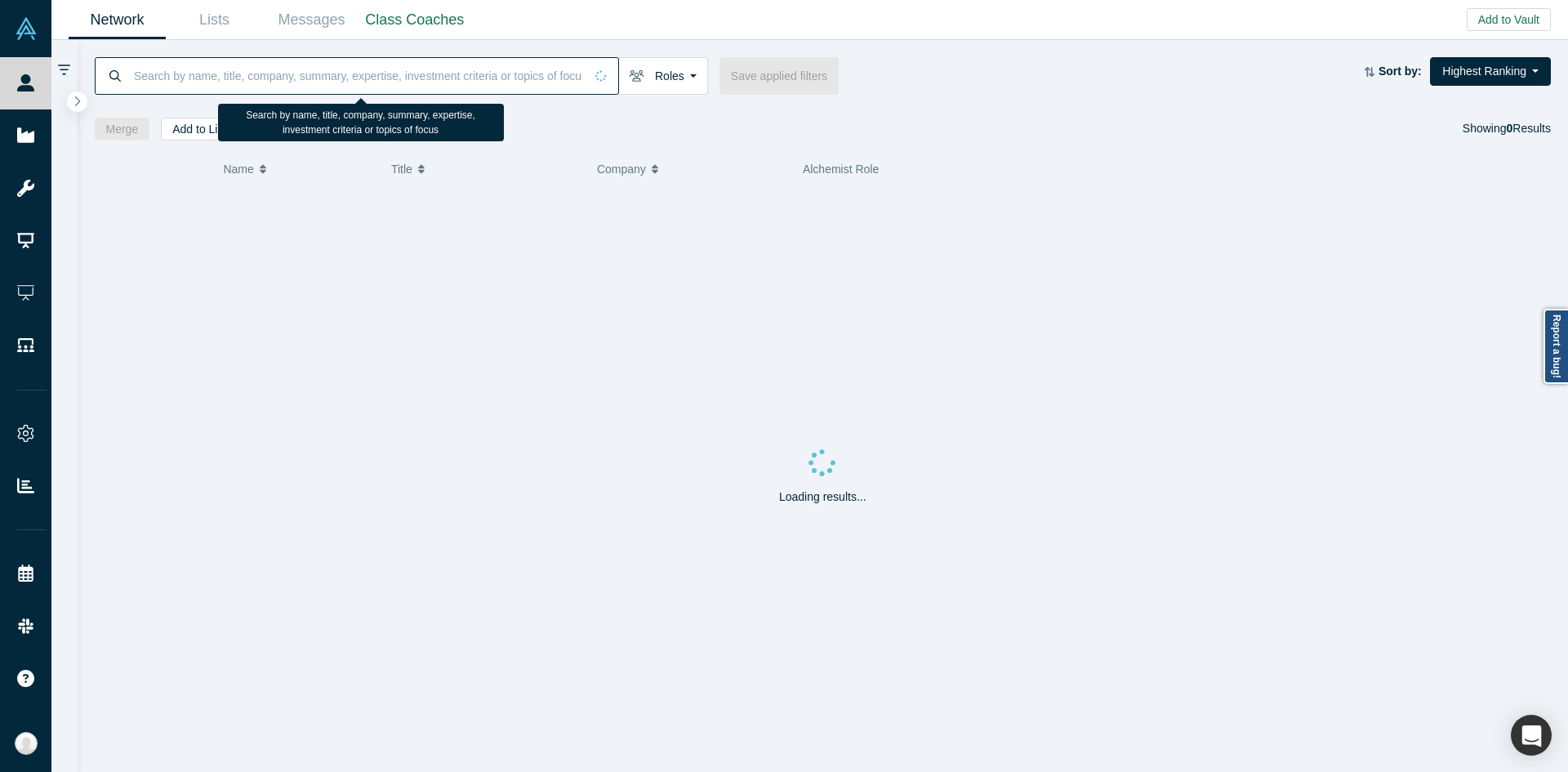
click at [338, 75] on input at bounding box center [358, 75] width 452 height 38
paste input "Anurag Wadehra"
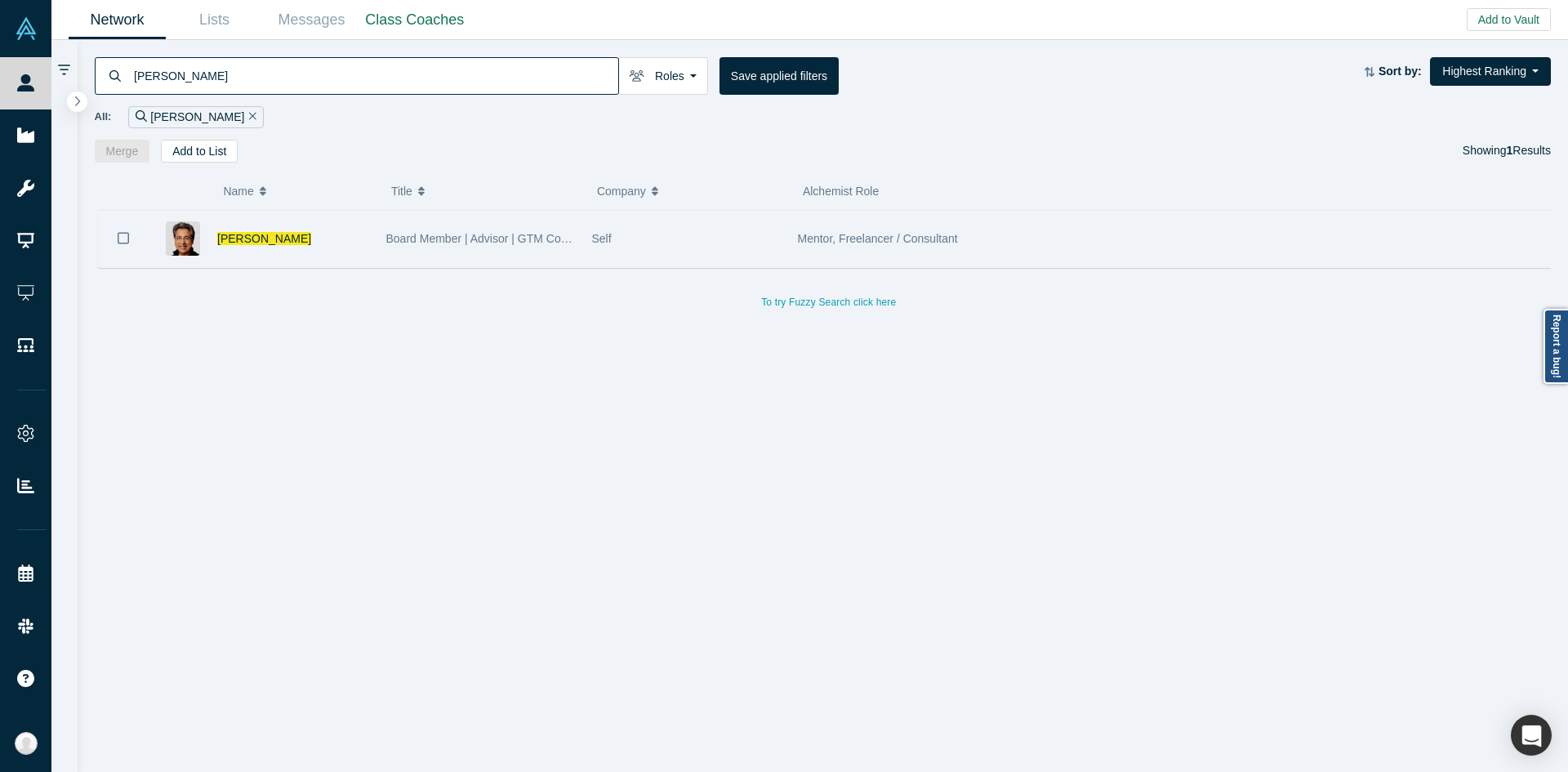
click at [561, 250] on div "Board Member | Advisor | GTM Coach" at bounding box center [480, 239] width 189 height 56
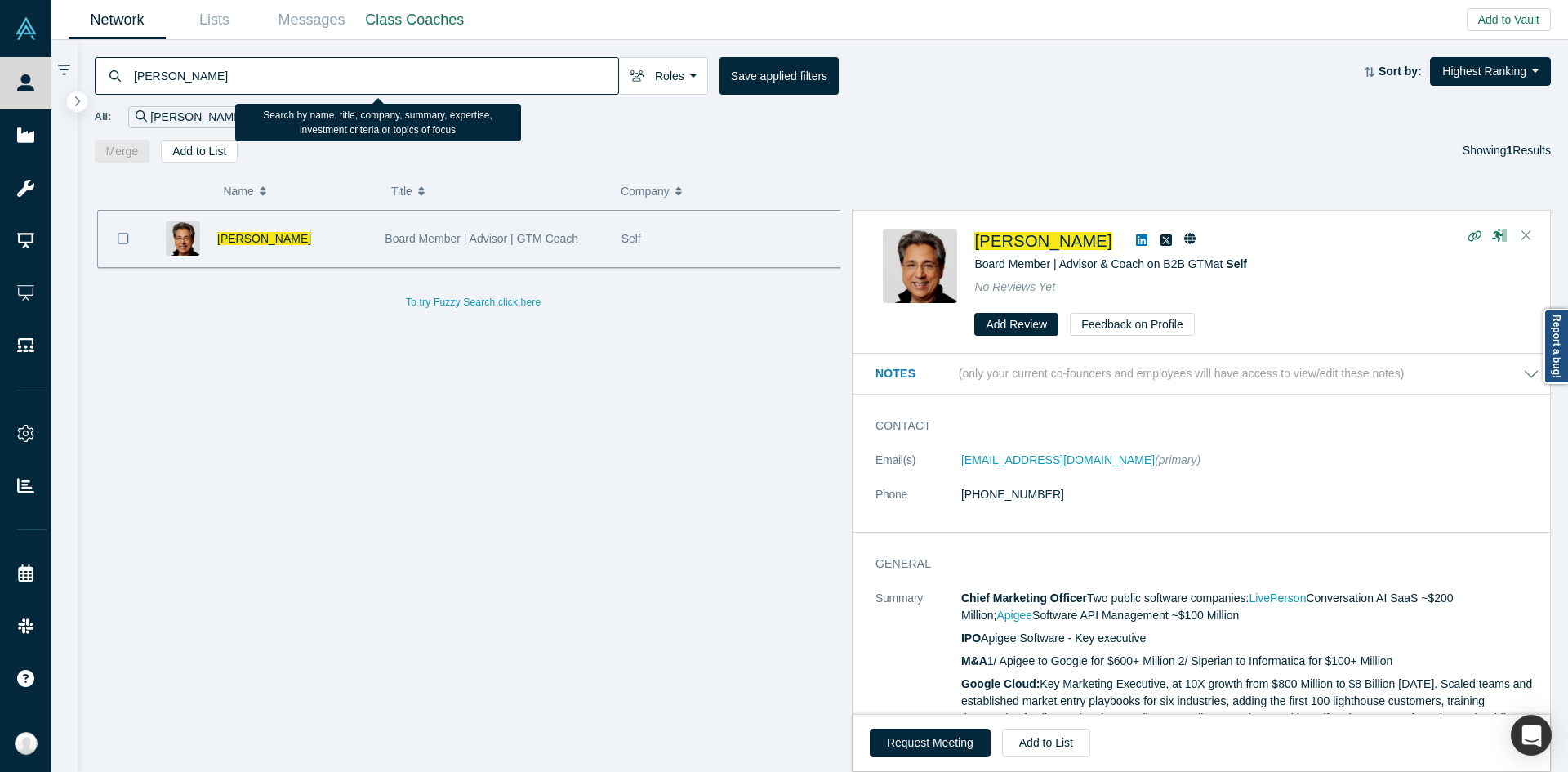
click at [538, 76] on input "Anurag Wadehra" at bounding box center [376, 75] width 486 height 38
paste input "lara Eren Iplikcioglu"
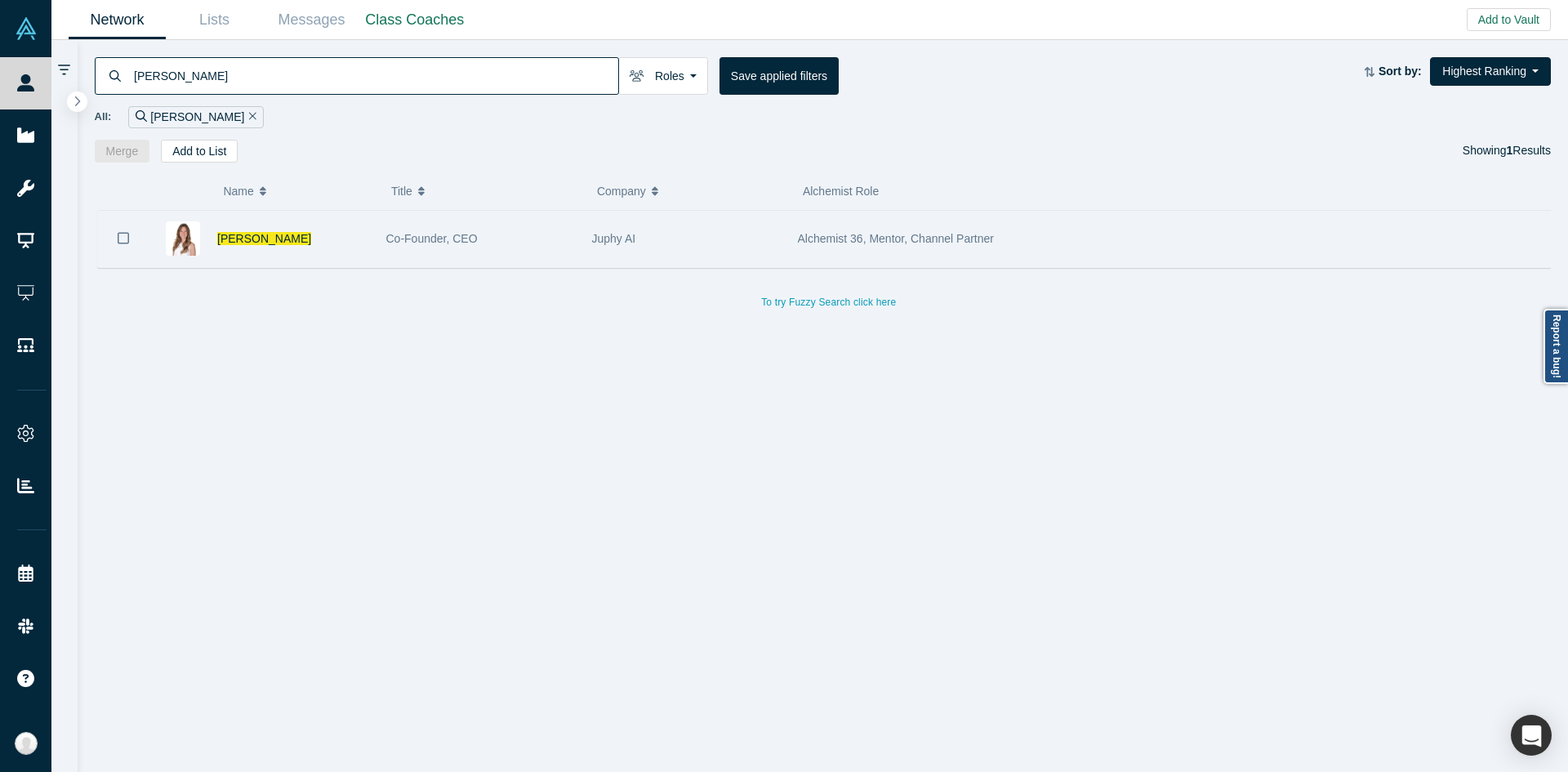
click at [517, 246] on div "Co-Founder, CEO" at bounding box center [480, 239] width 189 height 56
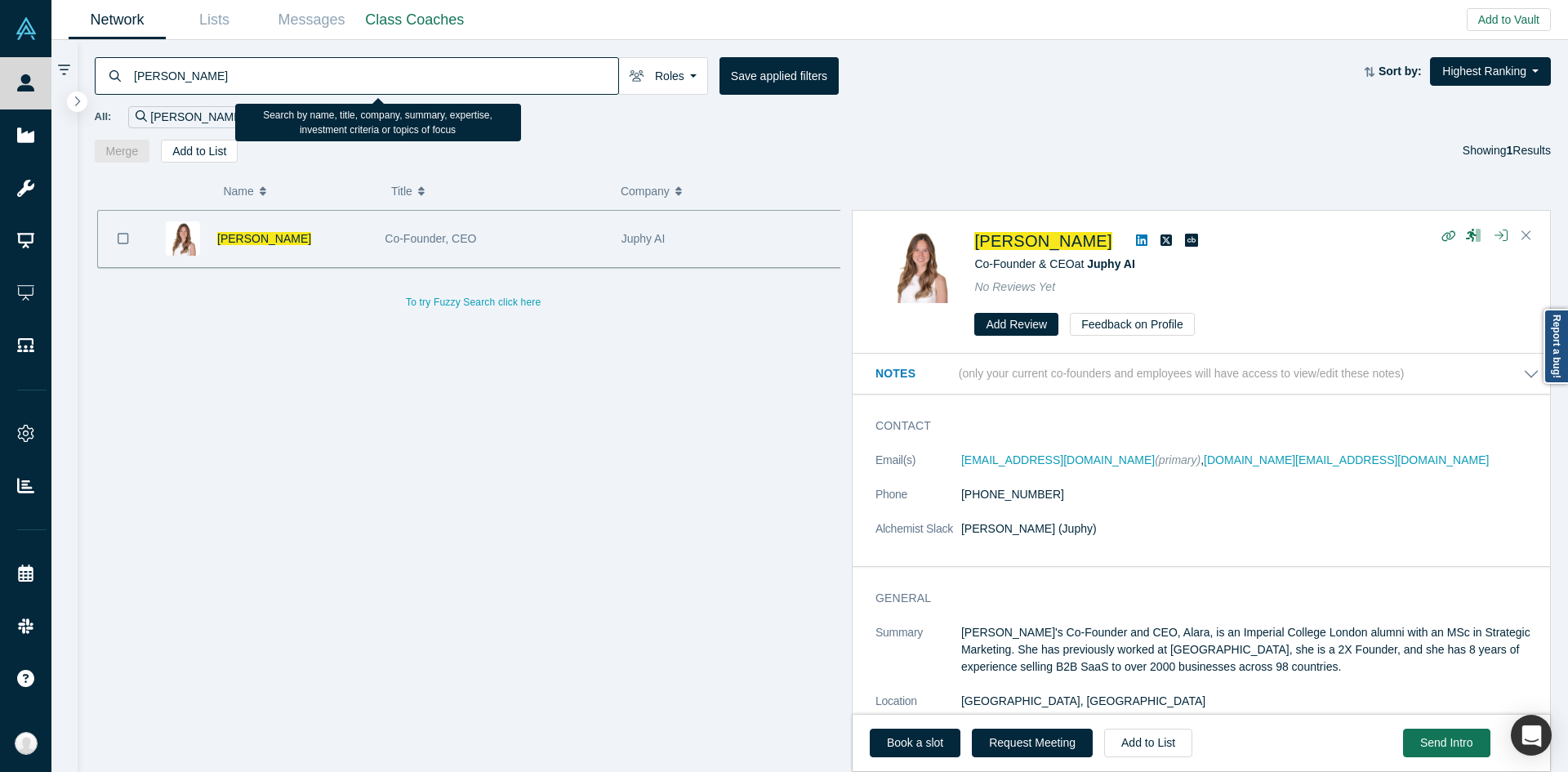
click at [599, 69] on input "Alara Eren Iplikcioglu" at bounding box center [376, 75] width 486 height 38
paste input "Joachim Schelde"
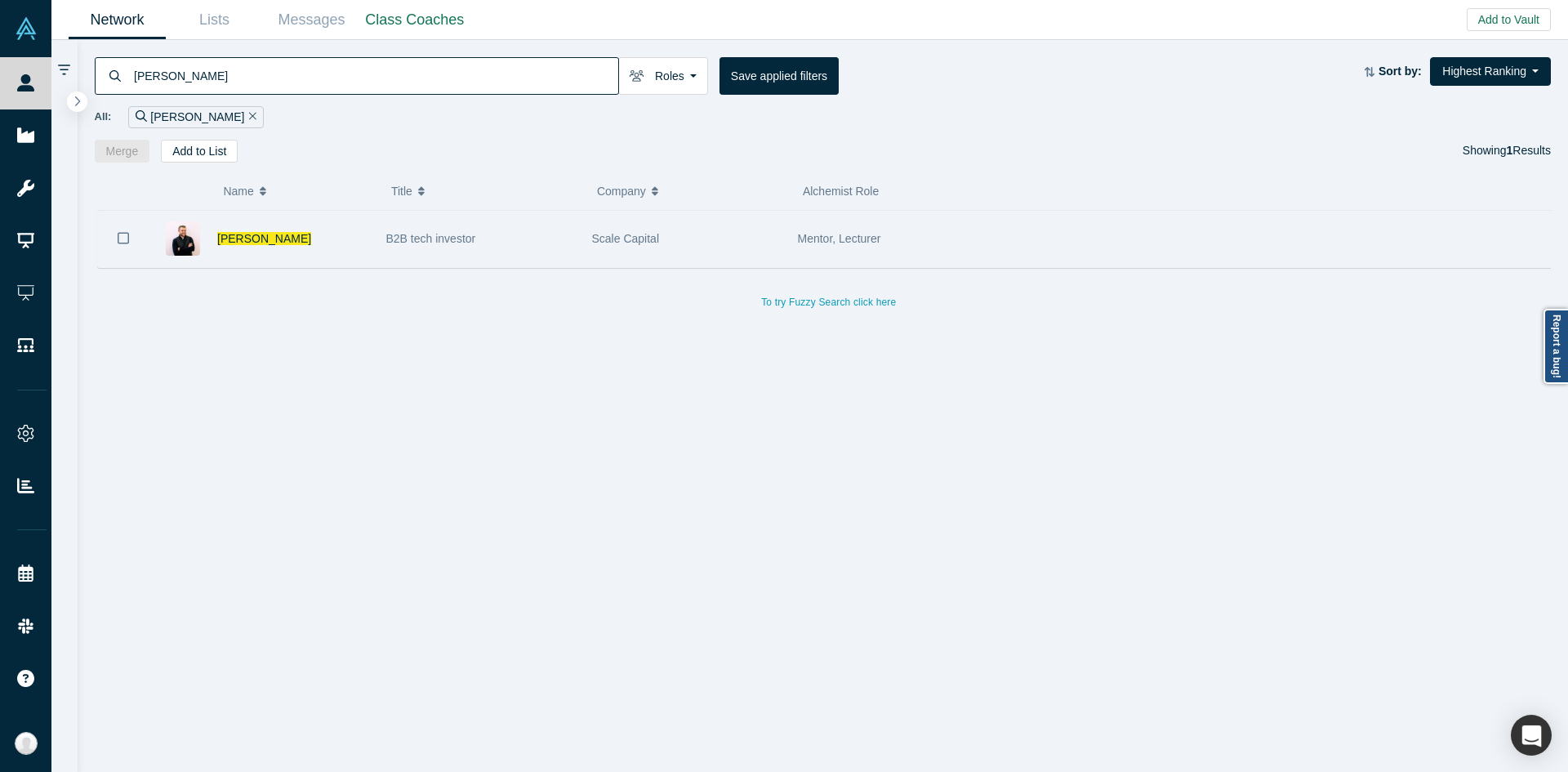
click at [608, 252] on div "Scale Capital" at bounding box center [687, 239] width 189 height 56
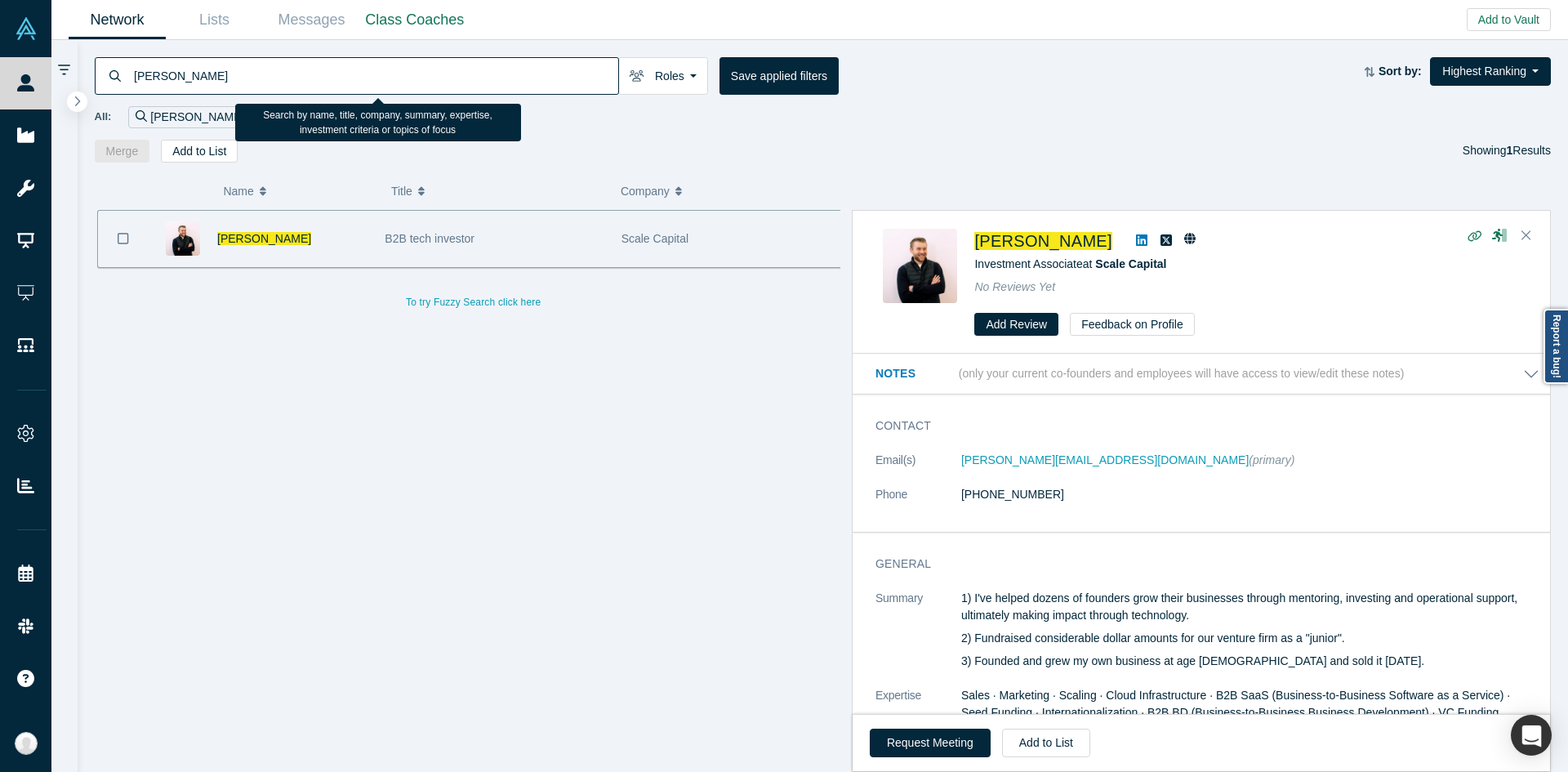
click at [531, 76] on input "Joachim Schelde" at bounding box center [376, 75] width 486 height 38
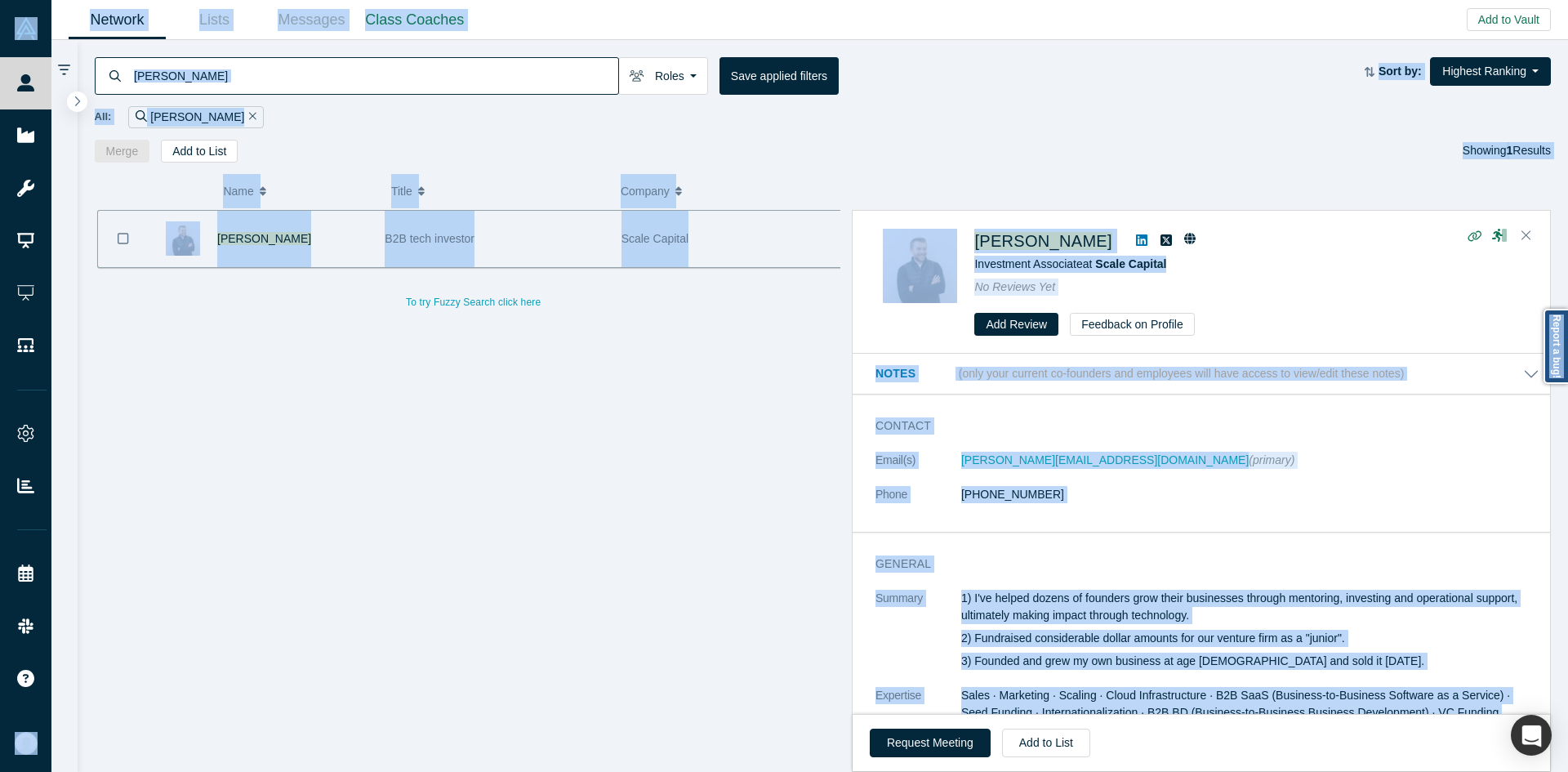
click at [535, 40] on div "Joachim Schelde Roles Founders Faculty Mentors Alumni Mentor Angels VCs Corpora…" at bounding box center [822, 101] width 1491 height 122
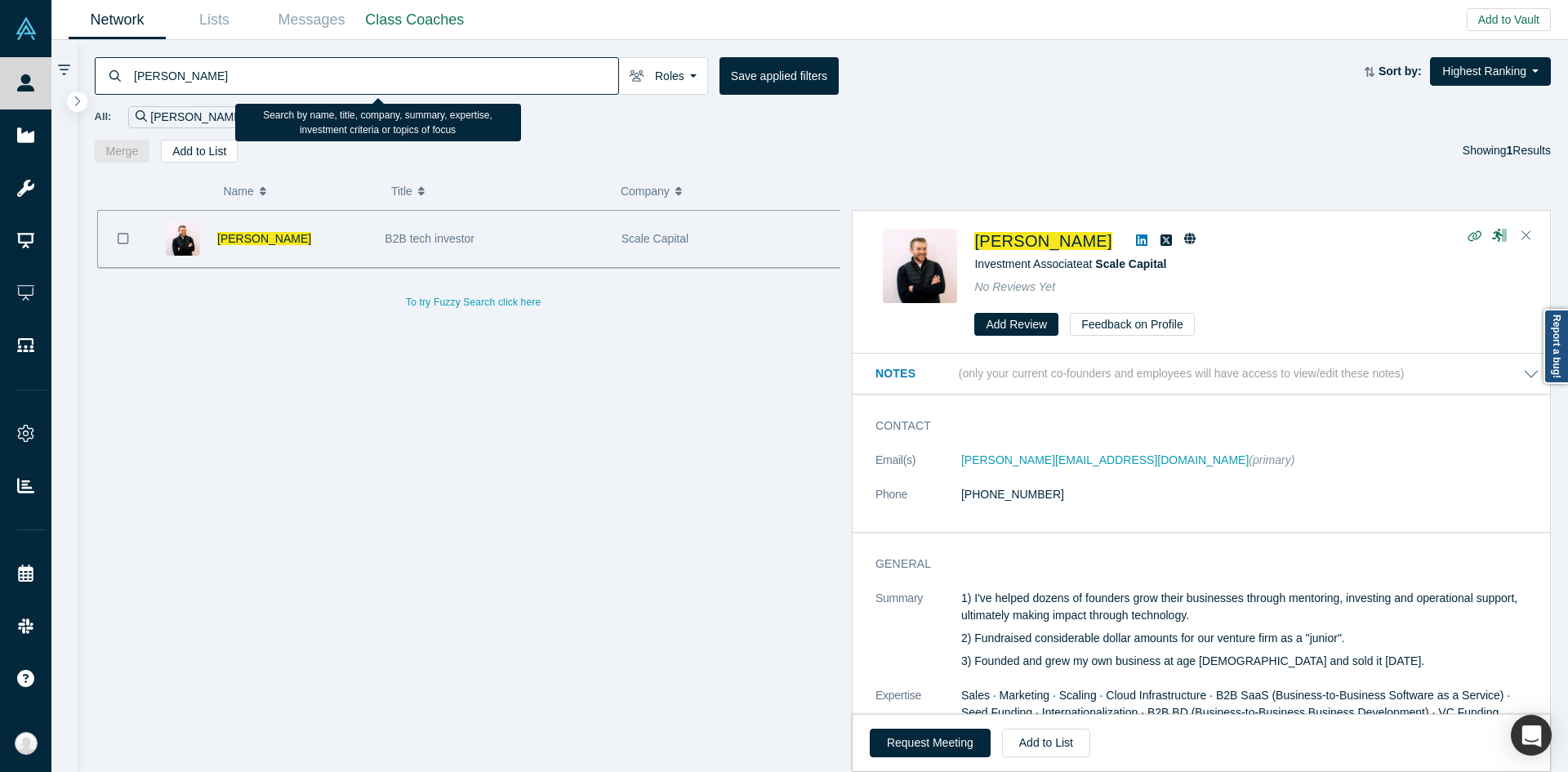
click at [471, 86] on input "Joachim Schelde" at bounding box center [376, 75] width 486 height 38
paste input "[PERSON_NAME]"
click at [471, 86] on input "[PERSON_NAME]" at bounding box center [376, 75] width 486 height 38
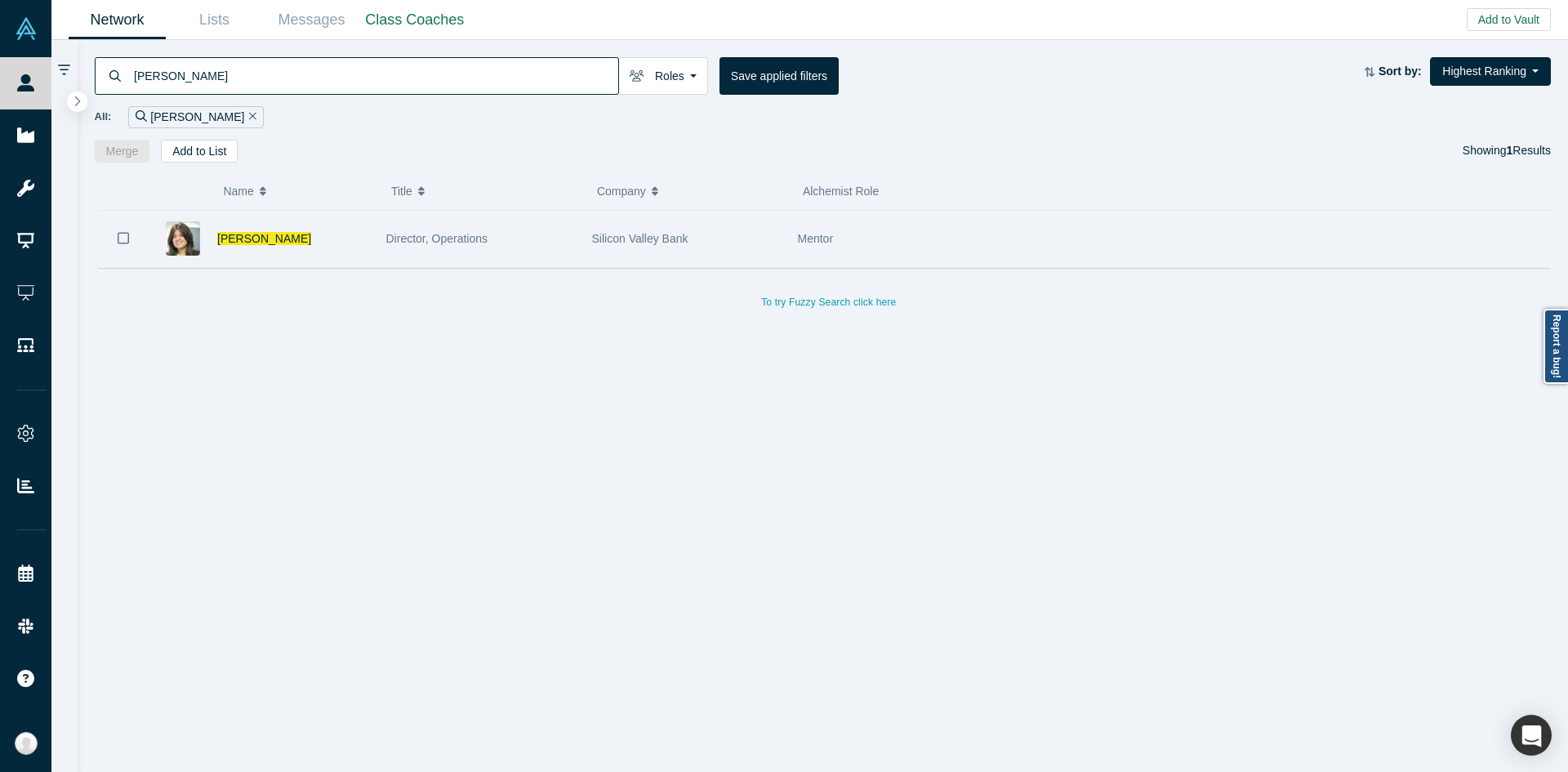
click at [1003, 225] on div "Mentor" at bounding box center [1129, 239] width 663 height 56
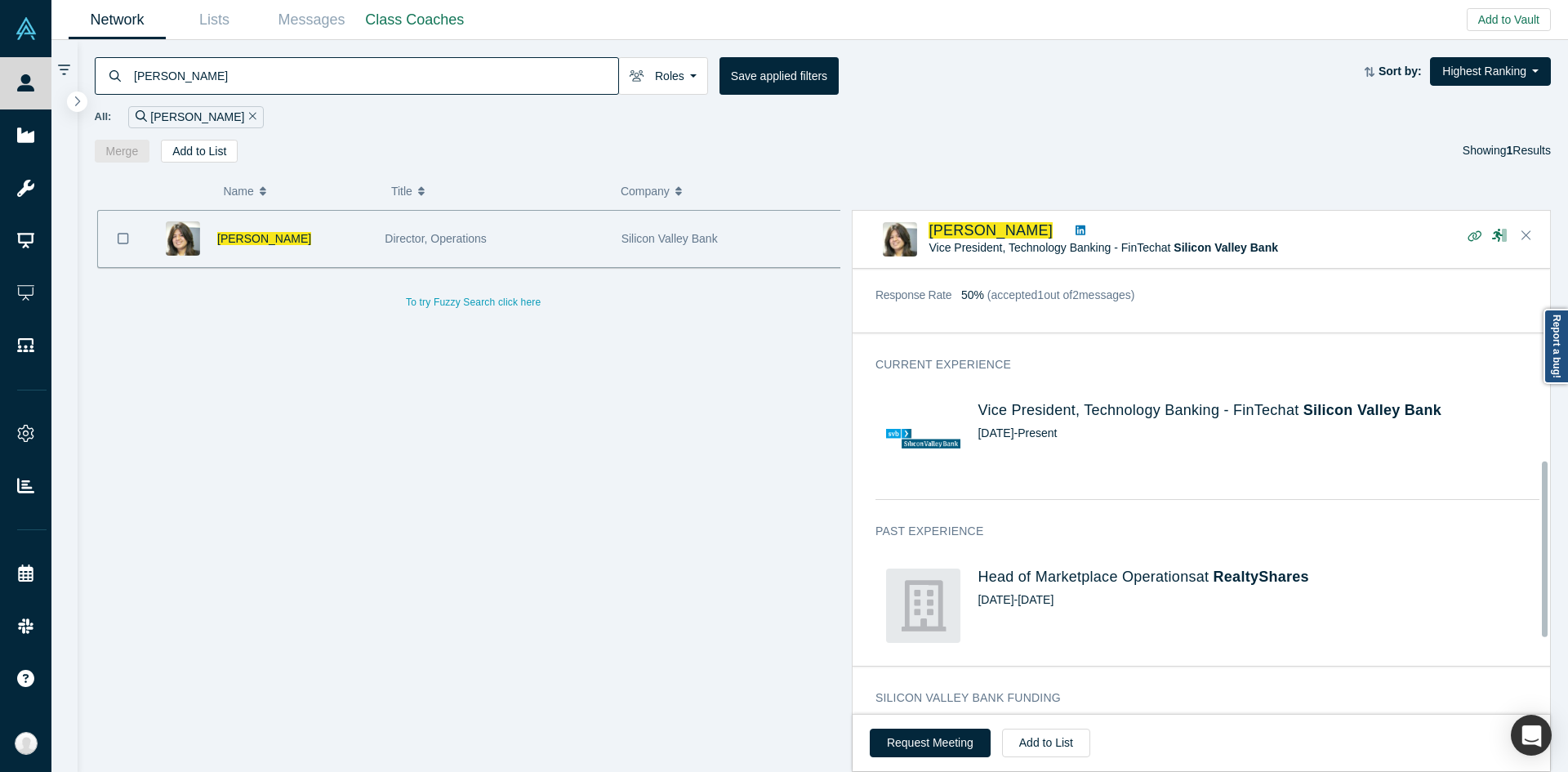
scroll to position [510, 0]
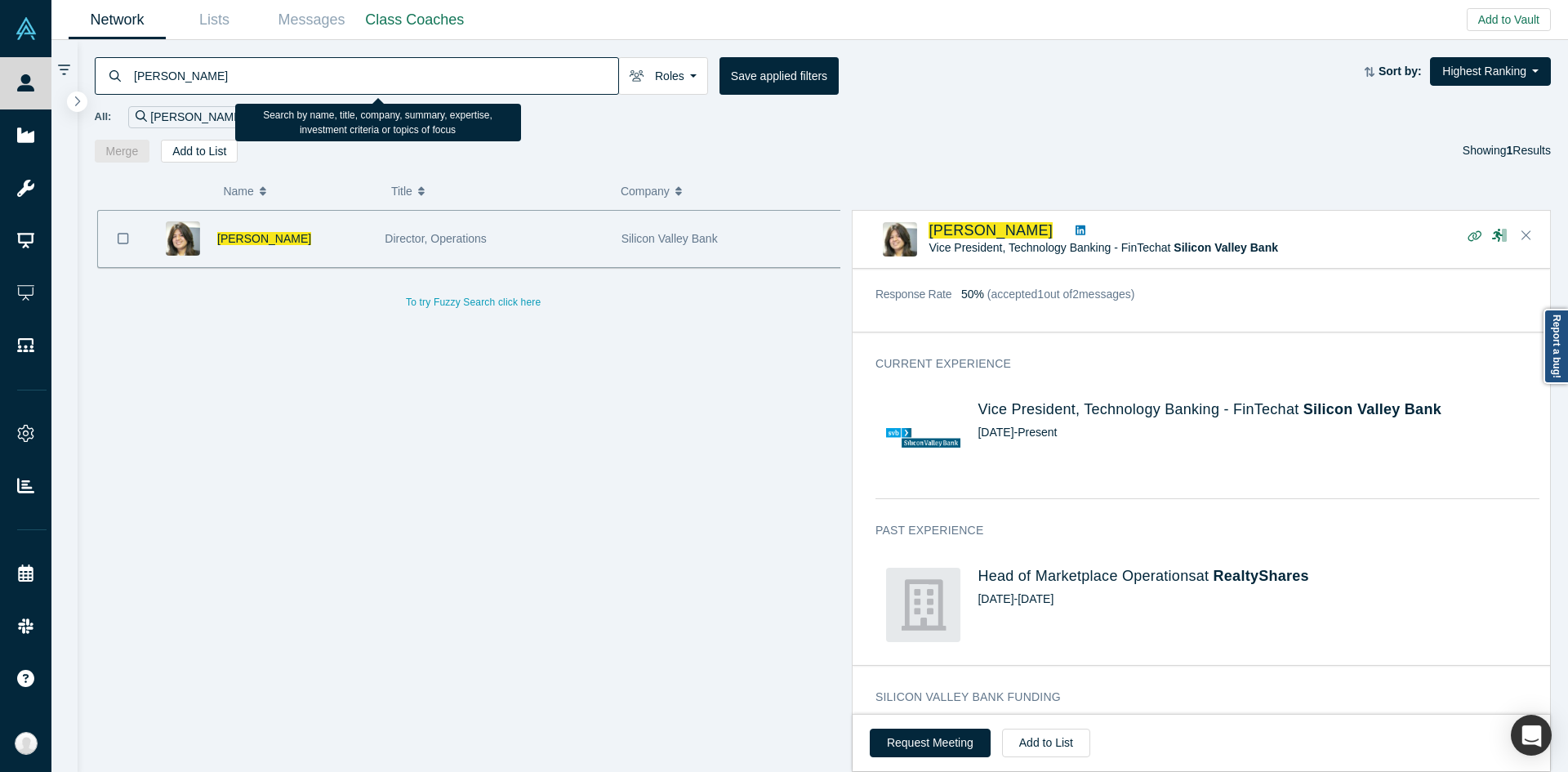
click at [467, 82] on input "[PERSON_NAME]" at bounding box center [376, 75] width 486 height 38
paste input "Olya Lakt"
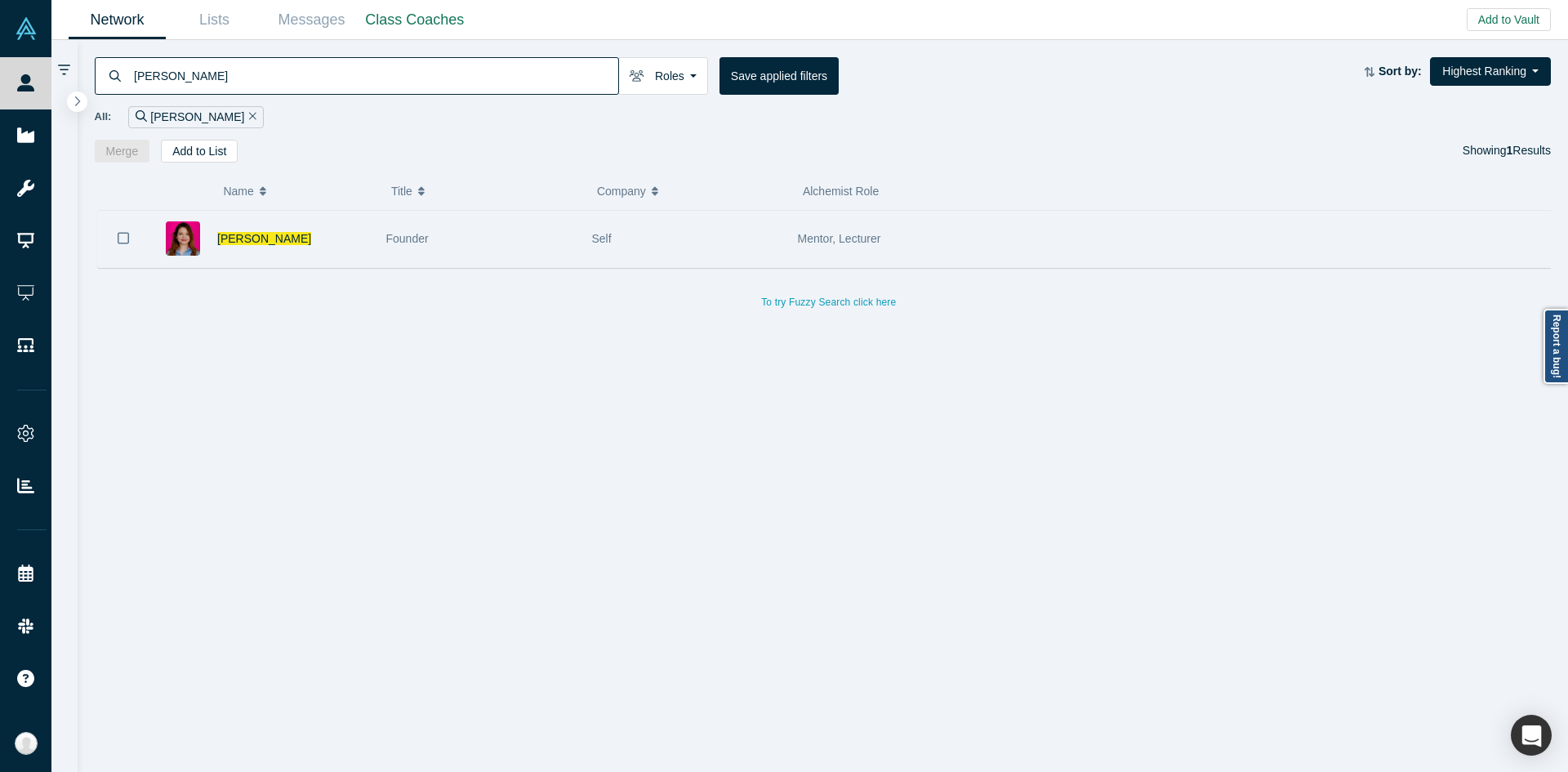
click at [573, 252] on div "Founder" at bounding box center [480, 239] width 189 height 56
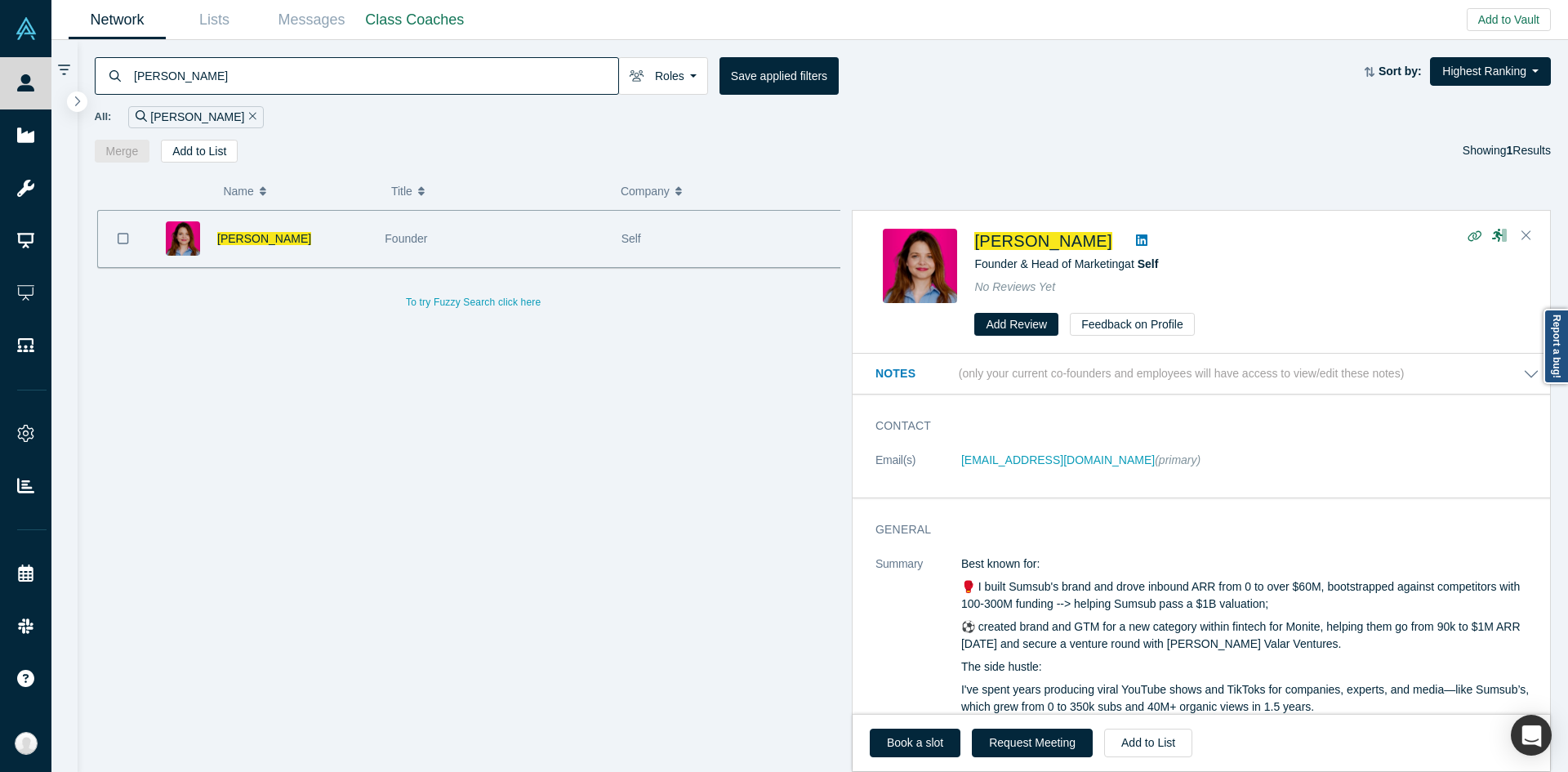
click at [1027, 514] on div "General Summary Best known for: 🥊 I built Sumsub's brand and drove inbound ARR …" at bounding box center [1207, 787] width 709 height 554
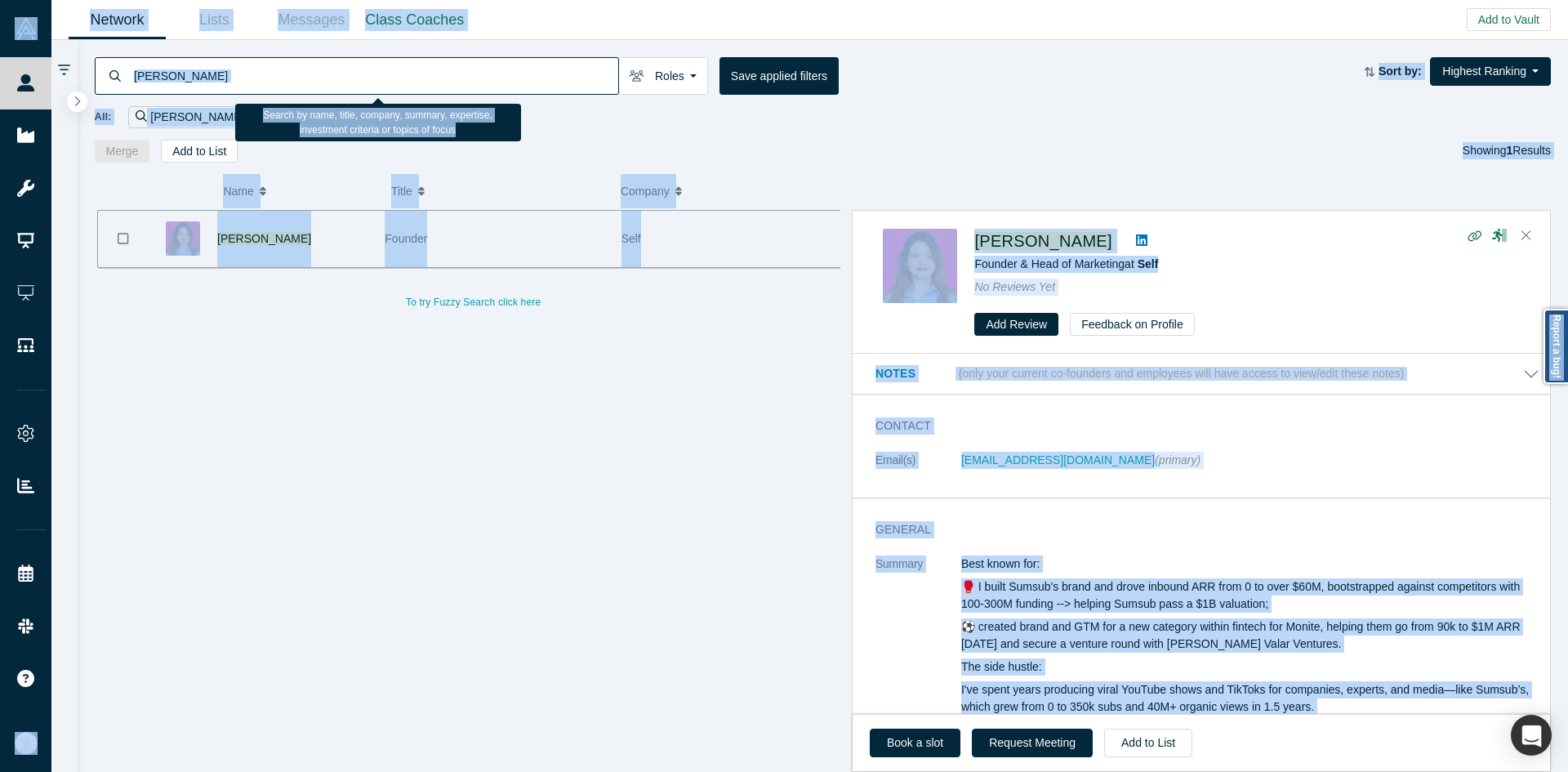
click at [585, 90] on input "Olya Lakt" at bounding box center [376, 75] width 486 height 38
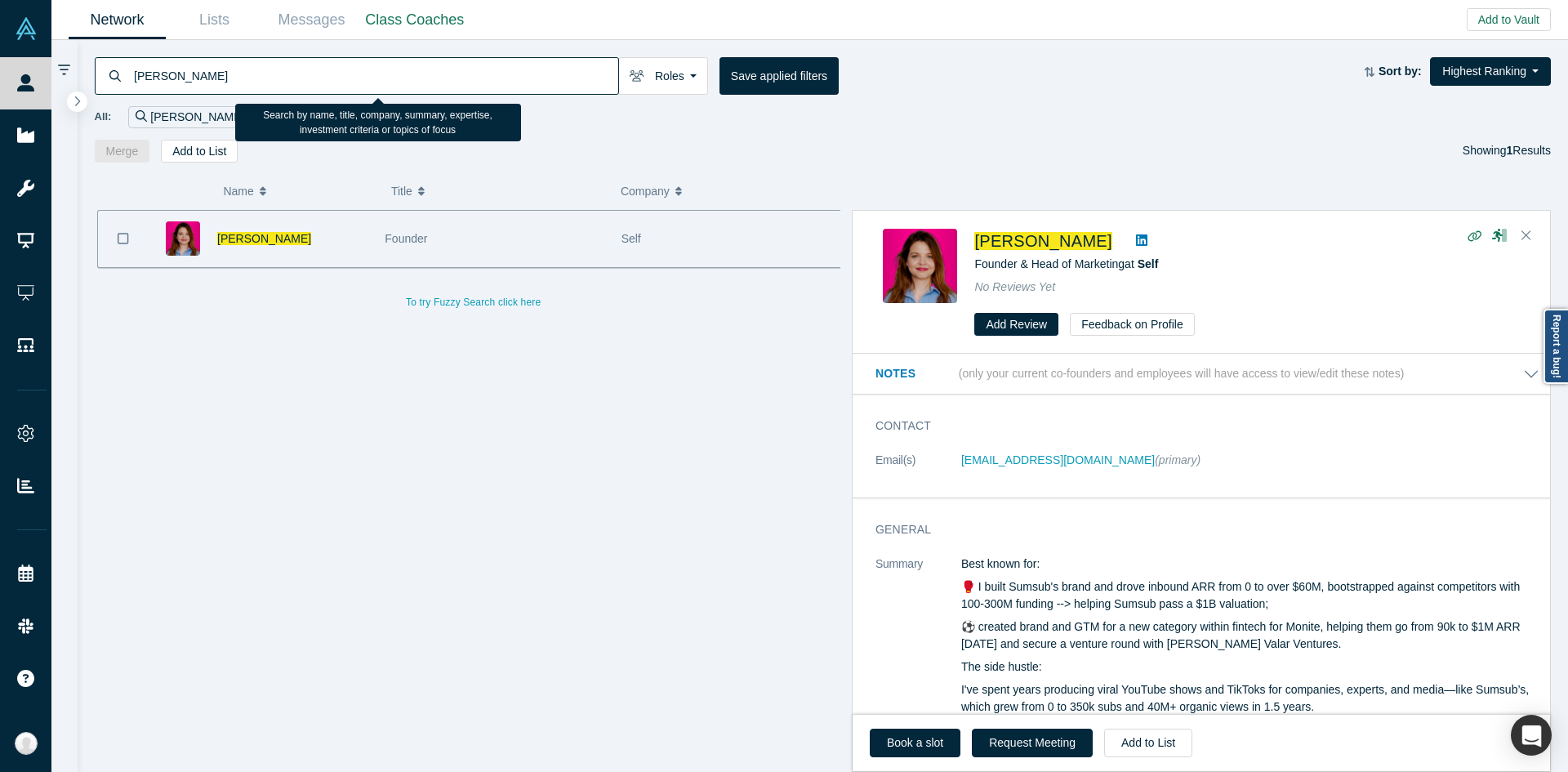
click at [581, 88] on input "Olya Lakt" at bounding box center [376, 75] width 486 height 38
paste input "Mark Gaffney"
click at [581, 88] on input "Mark Gaffney" at bounding box center [376, 75] width 486 height 38
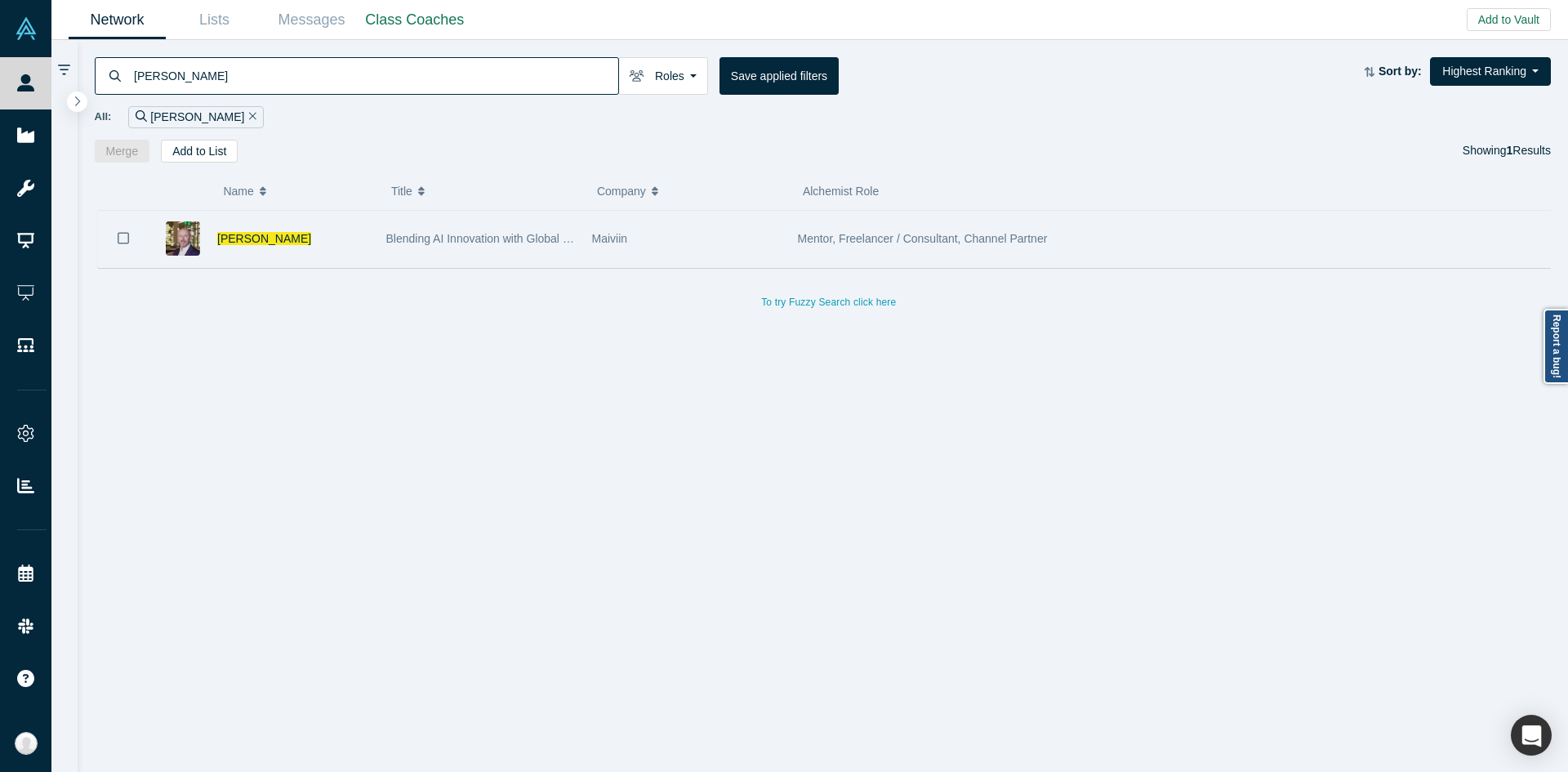
click at [593, 262] on div "Maiviin" at bounding box center [687, 239] width 189 height 56
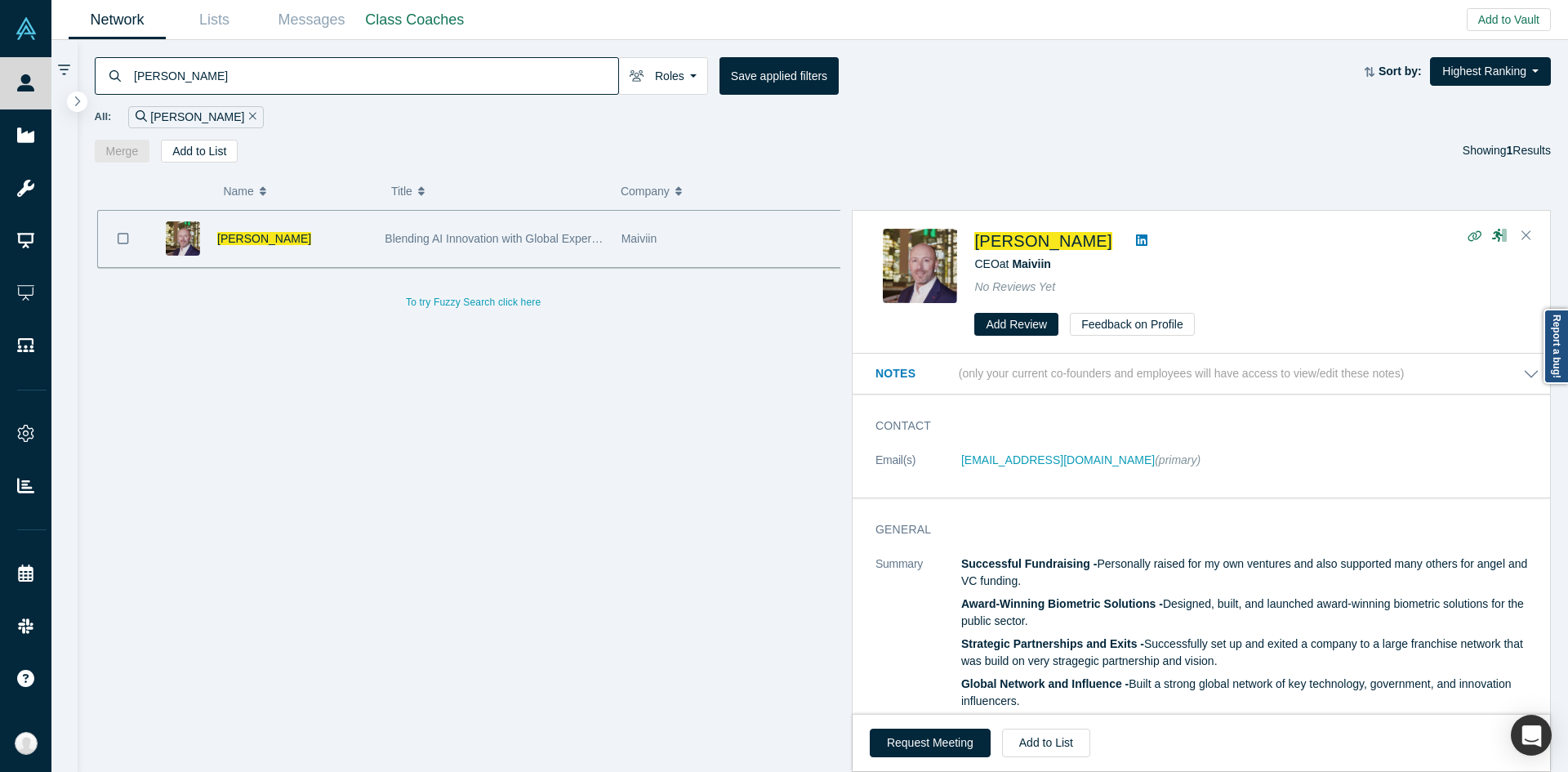
click at [1167, 479] on dl "Email(s) mark@markgaffney.com (primary)" at bounding box center [1207, 469] width 664 height 35
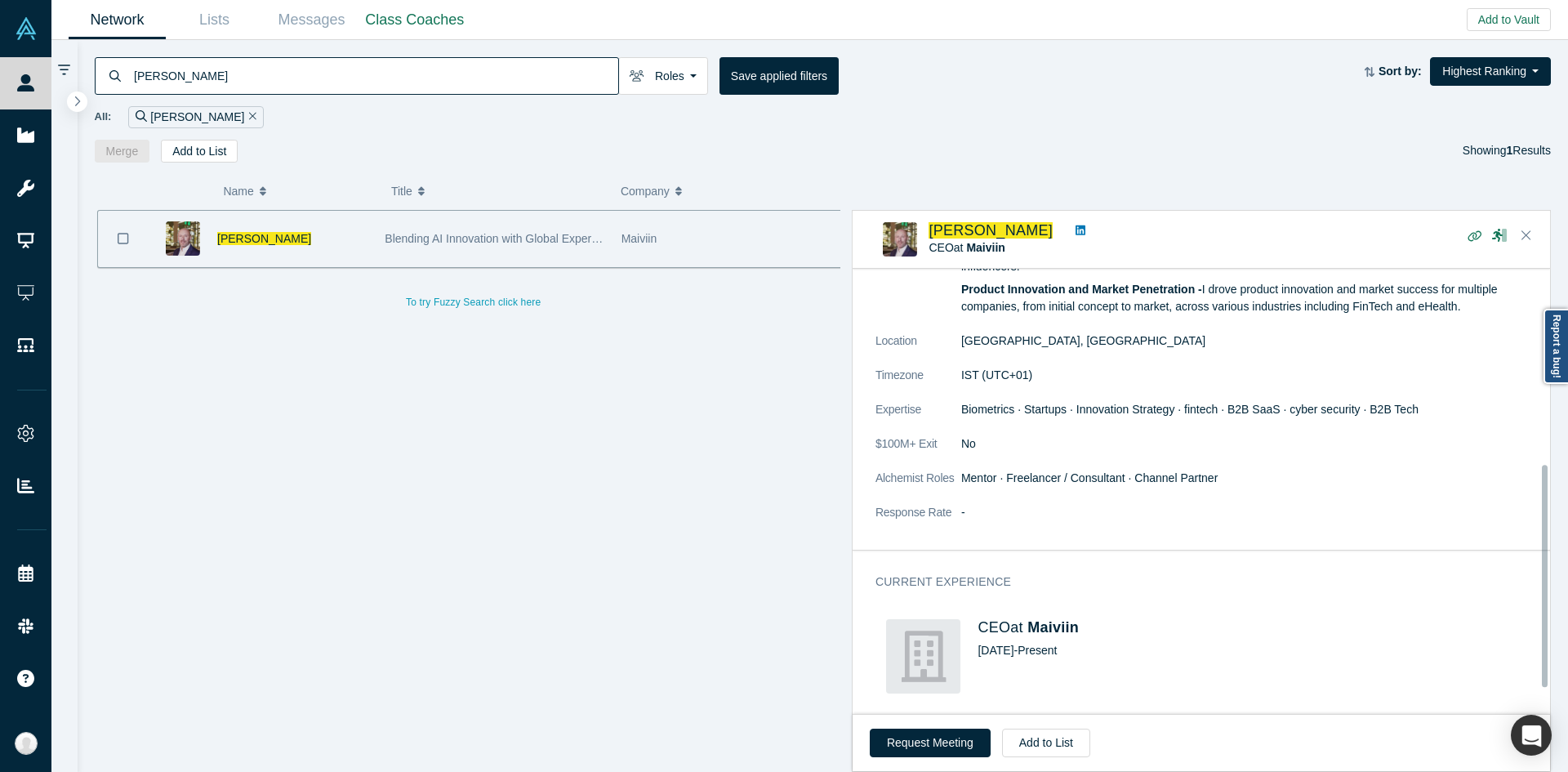
scroll to position [415, 0]
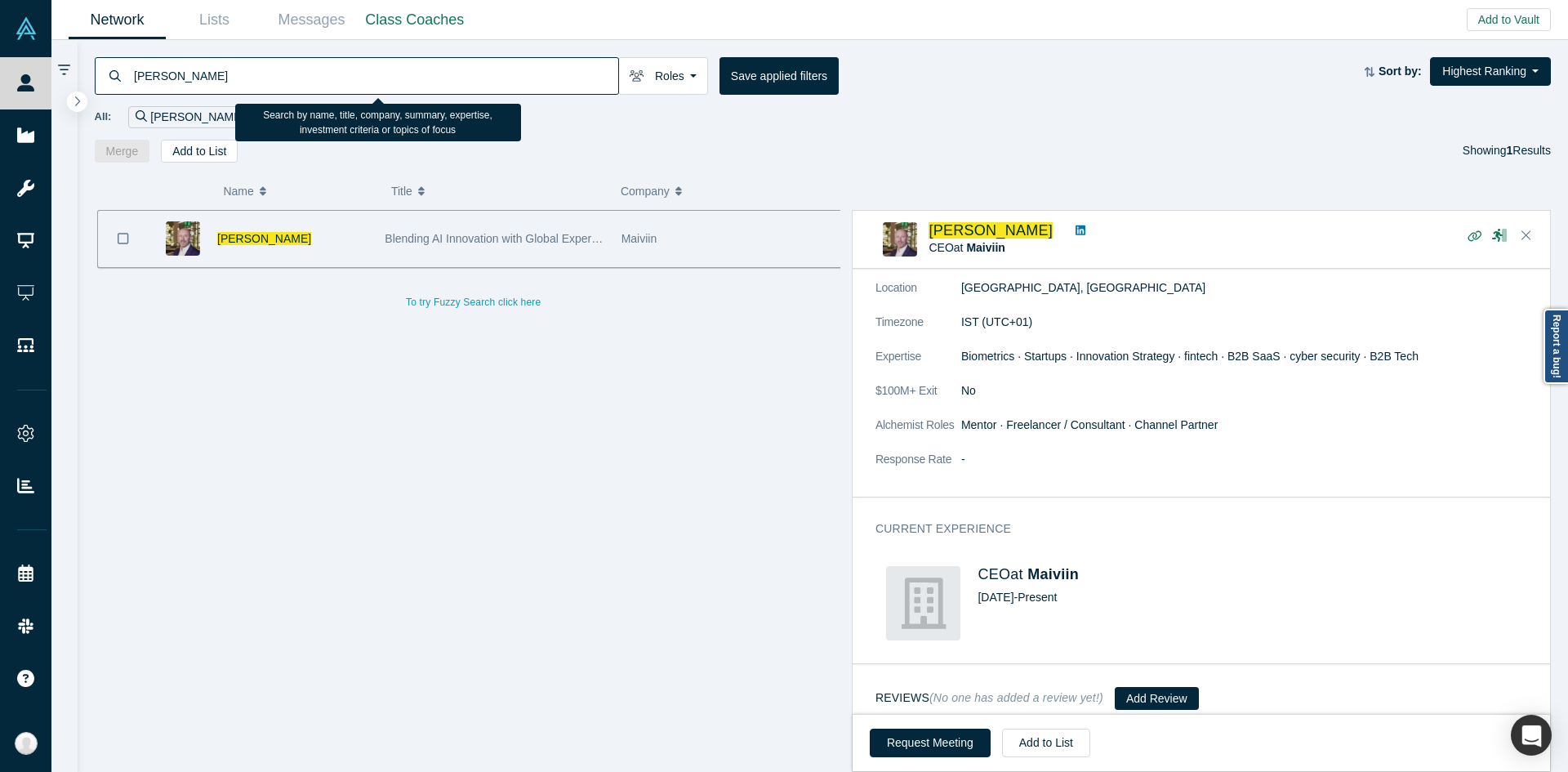
click at [533, 74] on input "Mark Gaffney" at bounding box center [376, 75] width 486 height 38
paste input "Takashi Toyokawa"
click at [533, 74] on input "Takashi Toyokawa" at bounding box center [376, 75] width 486 height 38
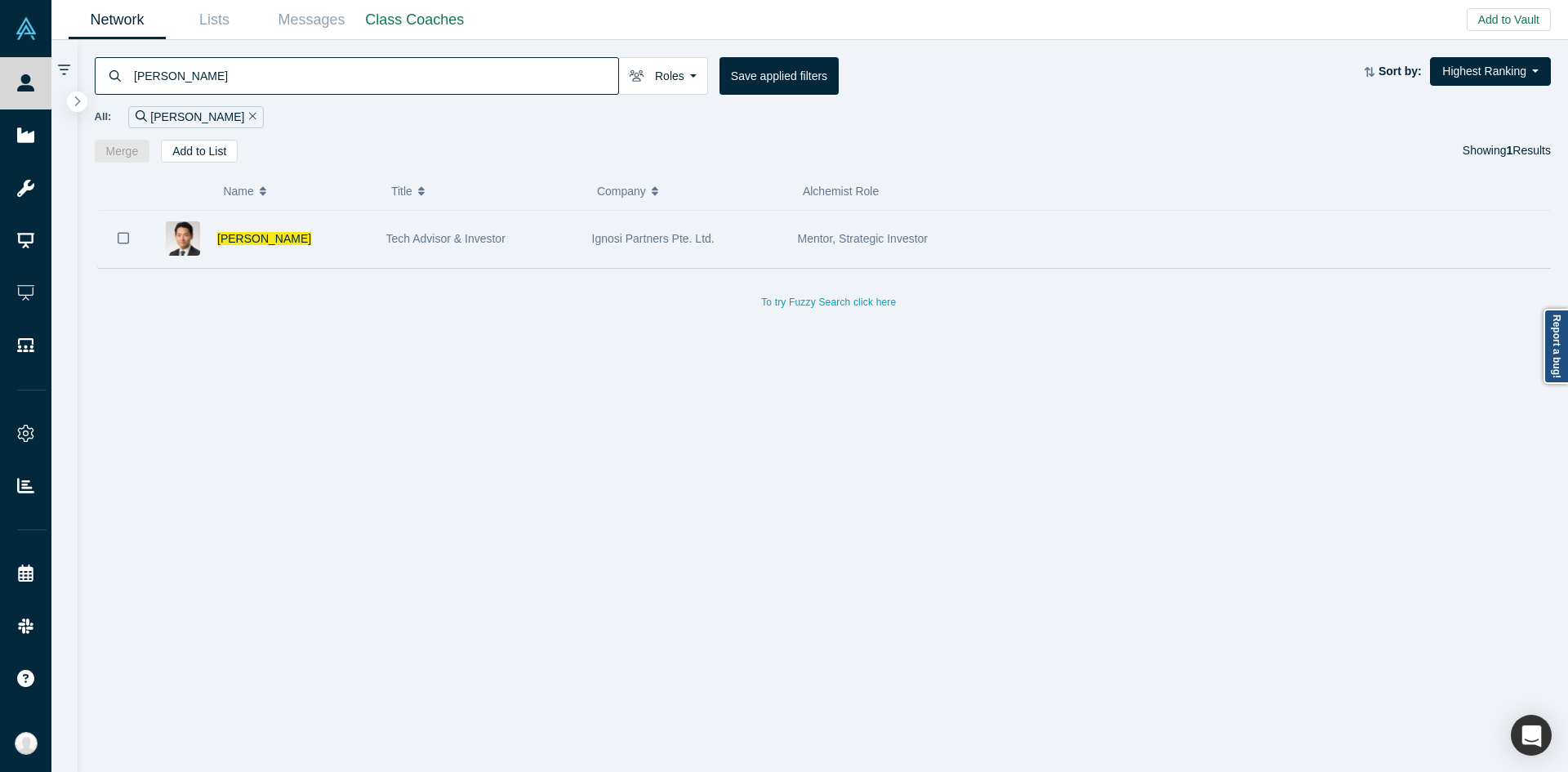
click at [657, 238] on span "Ignosi Partners Pte. Ltd." at bounding box center [653, 238] width 122 height 13
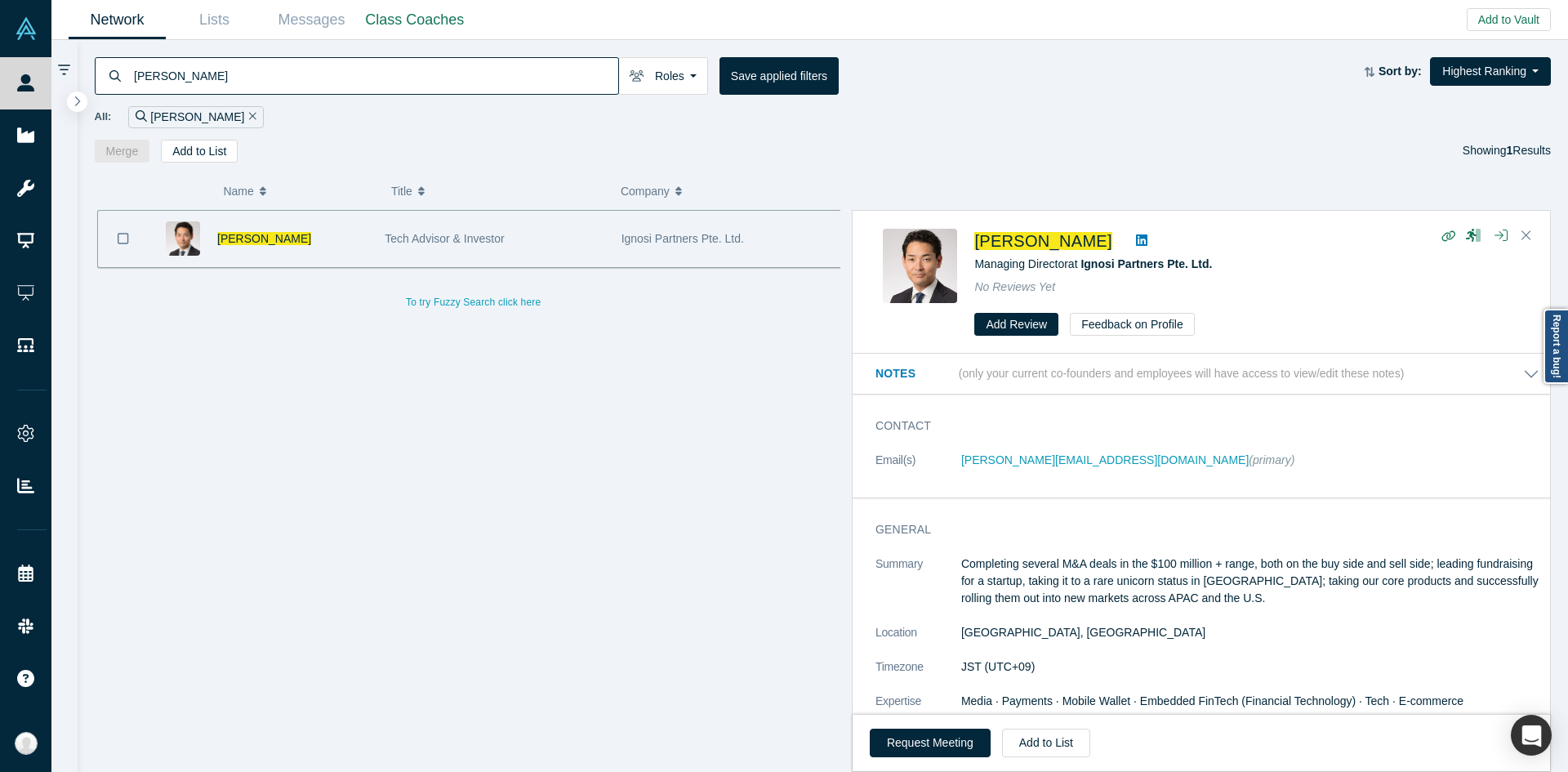
click at [1048, 525] on h3 "General" at bounding box center [1195, 530] width 641 height 17
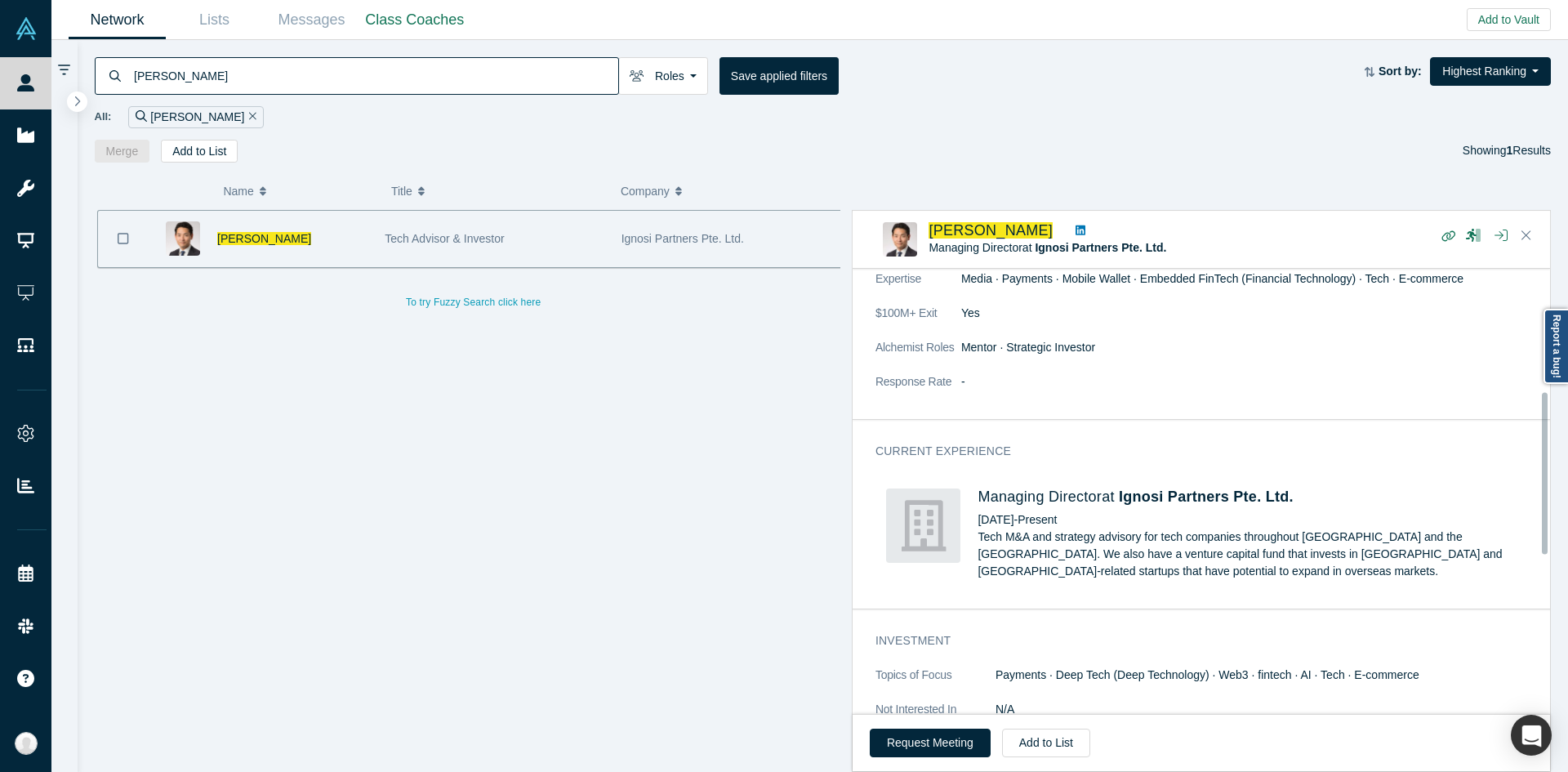
scroll to position [338, 0]
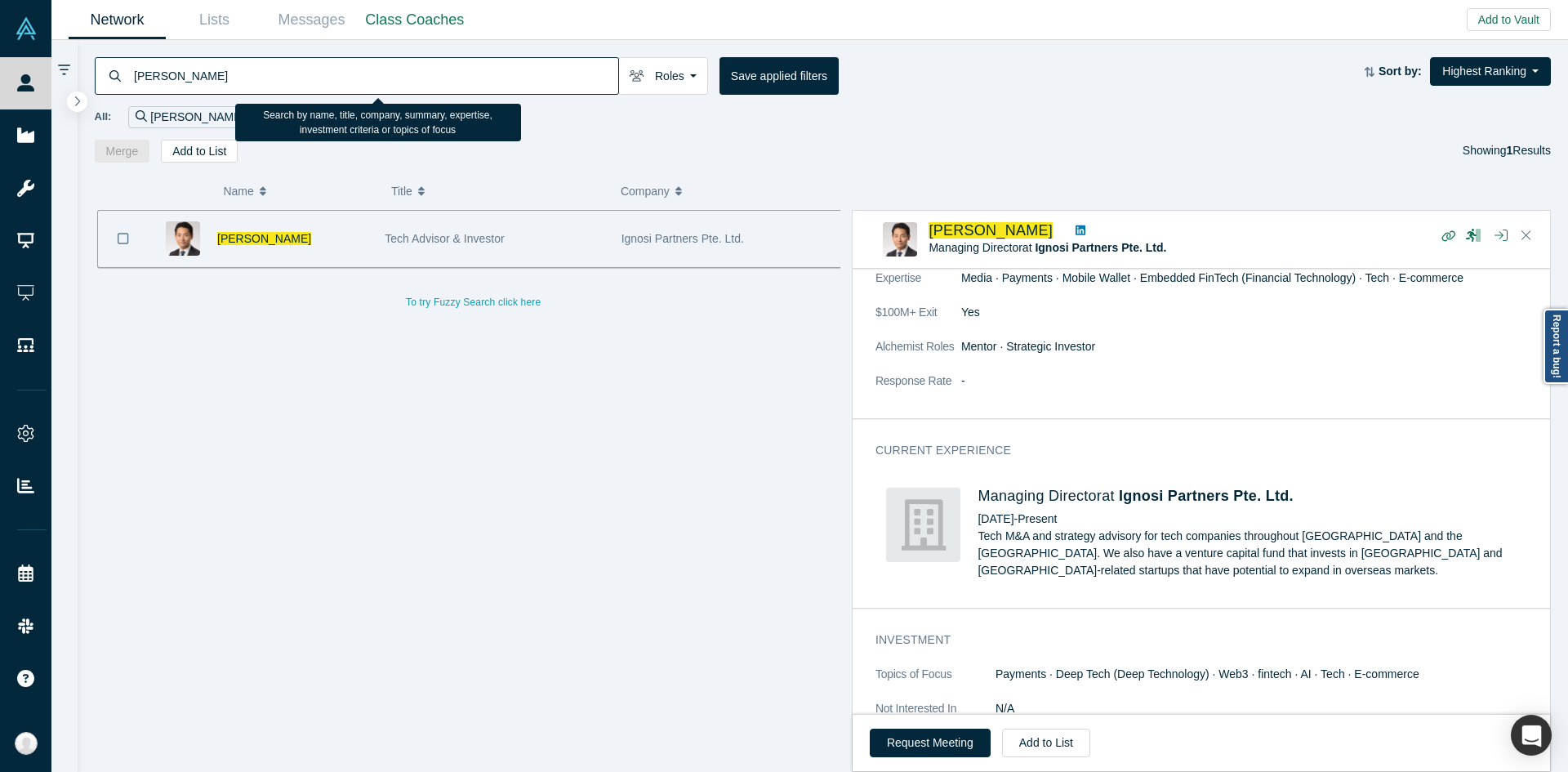
click at [570, 70] on input "Takashi Toyokawa" at bounding box center [376, 75] width 486 height 38
paste input "Ritwik Manan"
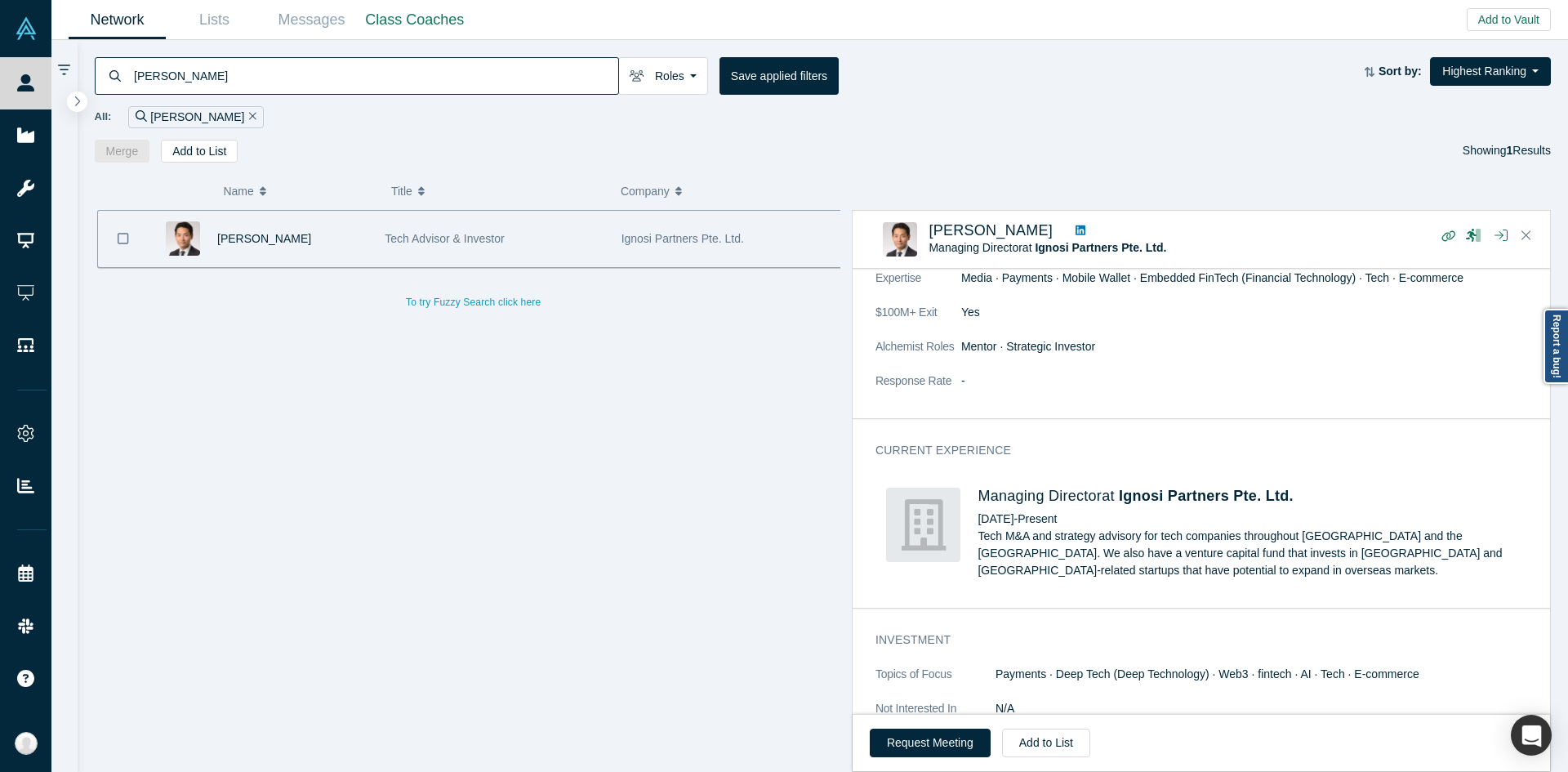
type input "Ritwik Manan"
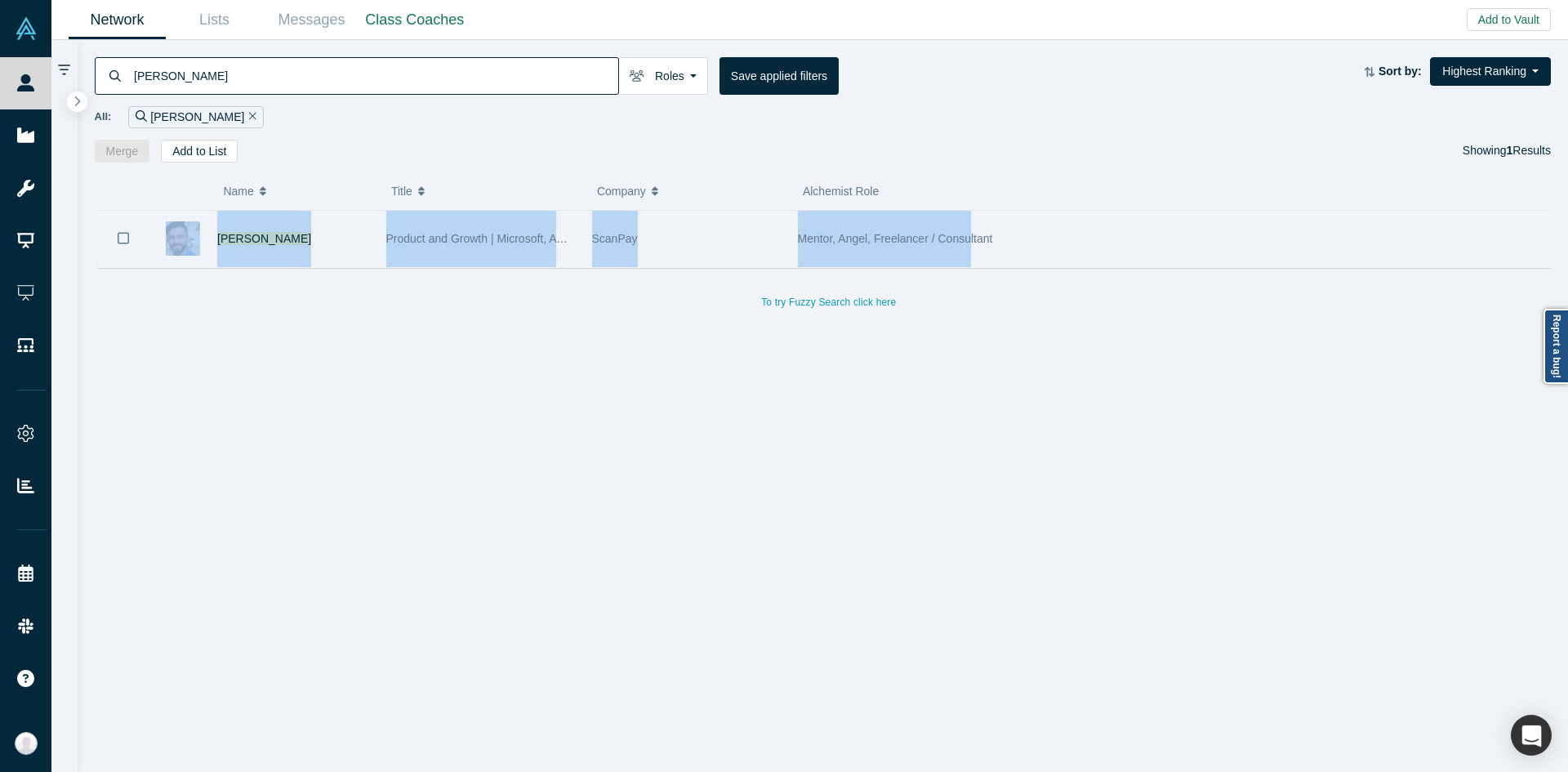
drag, startPoint x: 976, startPoint y: 198, endPoint x: 968, endPoint y: 252, distance: 54.6
click at [968, 252] on div "( 0 ) Name Title Company Alchemist Role Ritwik Manan Product and Growth | Micro…" at bounding box center [822, 467] width 1491 height 610
click at [968, 252] on div "Mentor, Angel, Freelancer / Consultant" at bounding box center [1129, 239] width 663 height 56
